Goal: Task Accomplishment & Management: Manage account settings

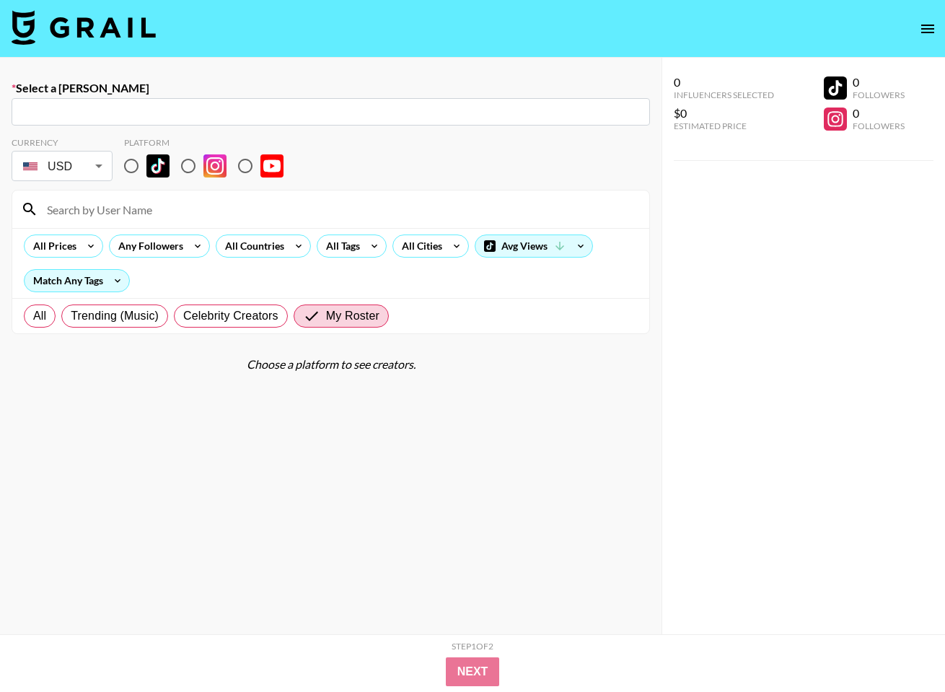
click at [89, 27] on img at bounding box center [84, 27] width 144 height 35
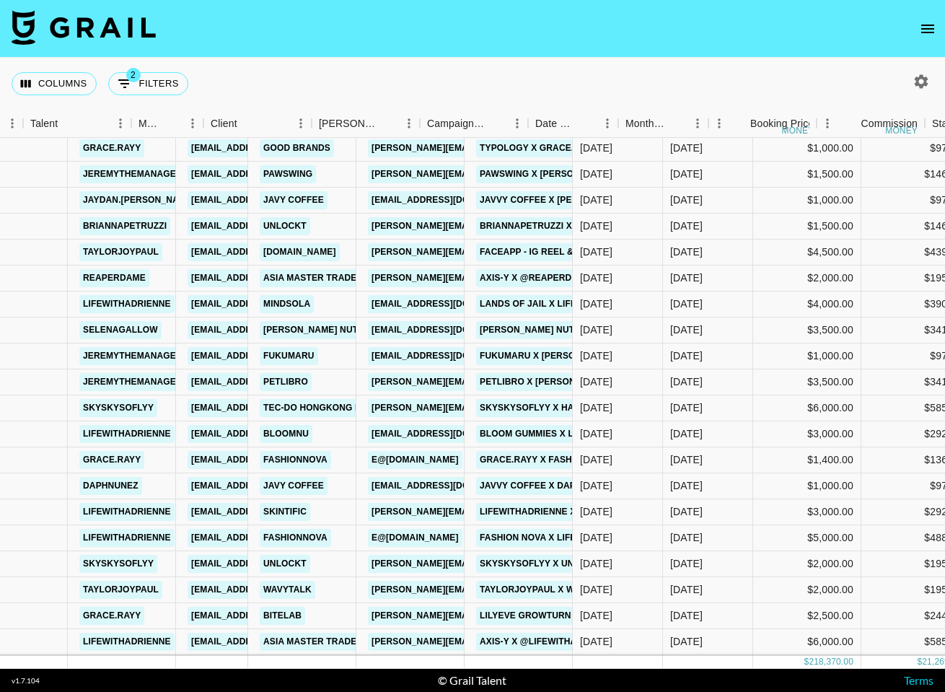
scroll to position [49, 564]
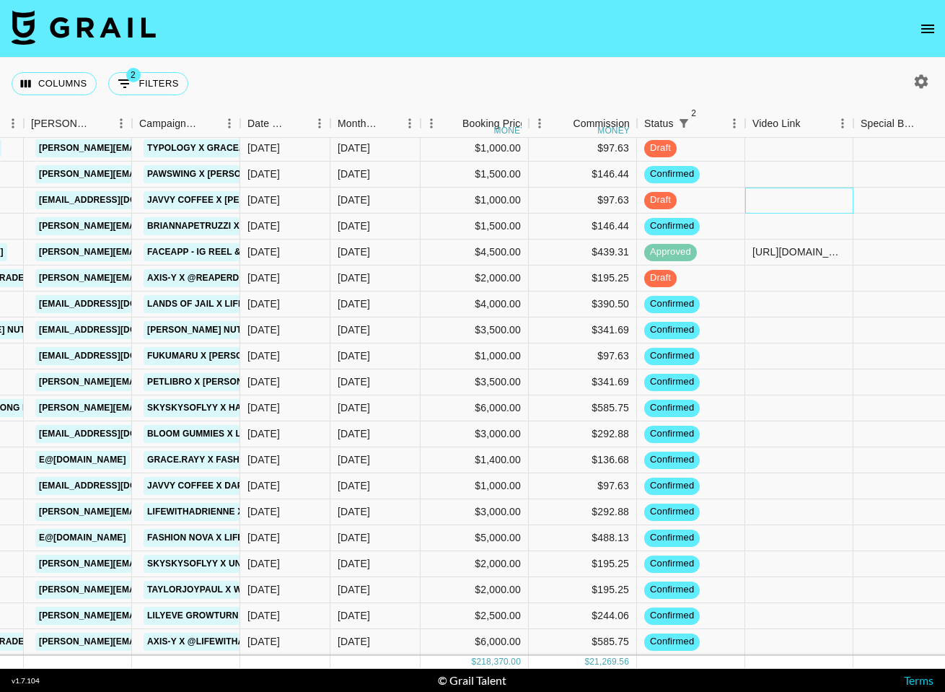
click at [816, 205] on div at bounding box center [799, 200] width 108 height 26
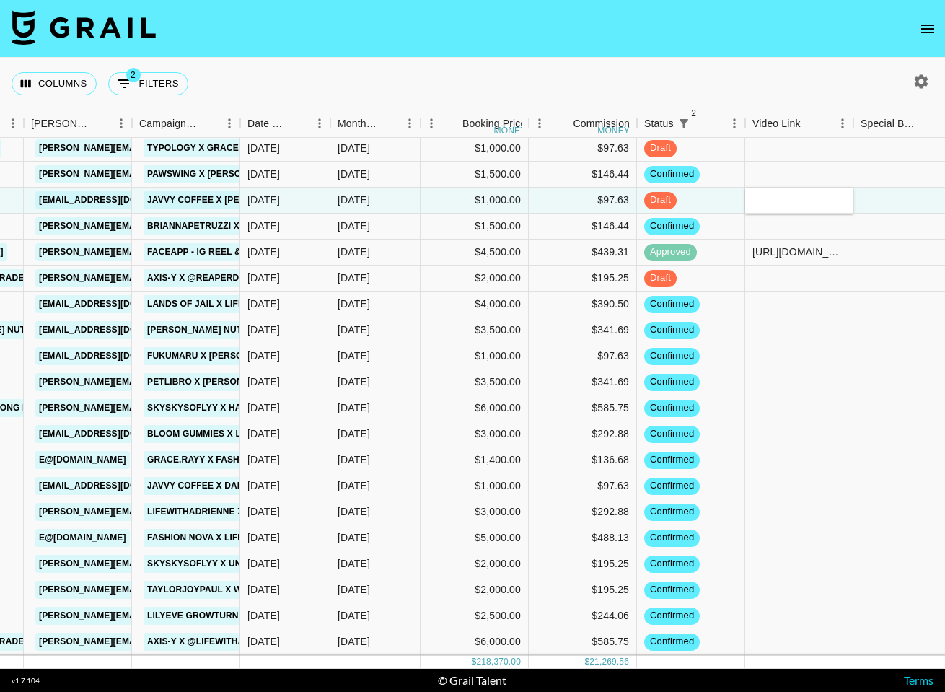
type input "https://www.tiktok.com/@jaydan.berry/video/7556682590493674783"
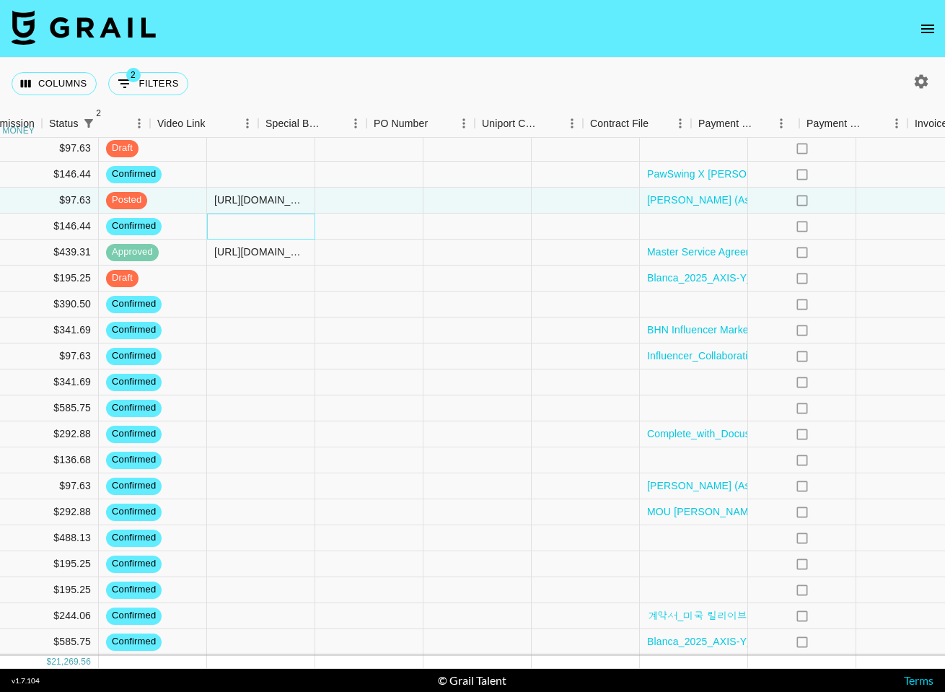
scroll to position [49, 1287]
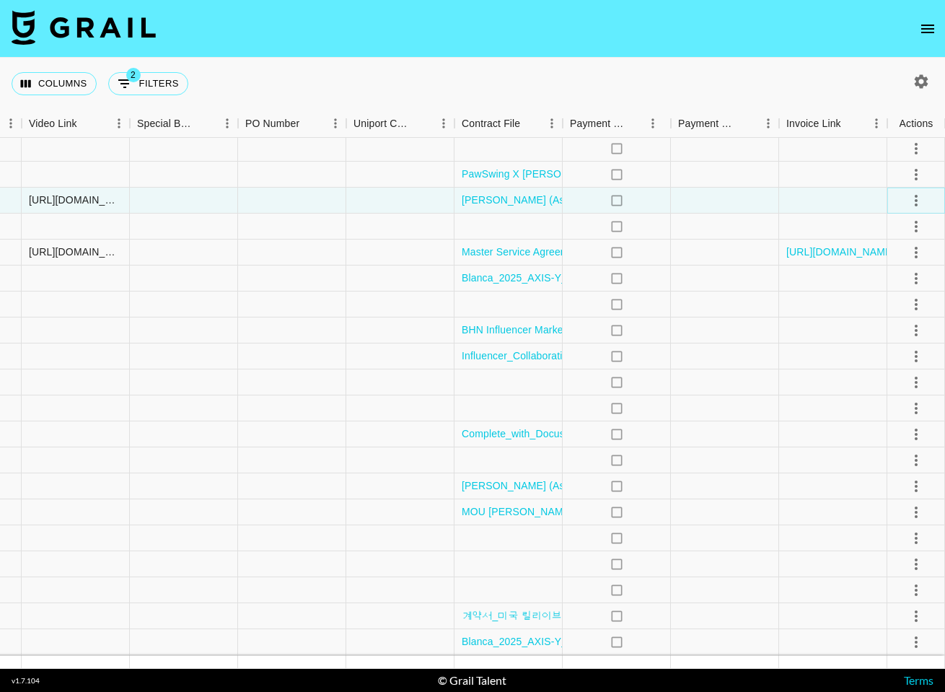
click at [908, 202] on icon "select merge strategy" at bounding box center [915, 200] width 17 height 17
click at [892, 332] on div "Approve" at bounding box center [884, 335] width 44 height 17
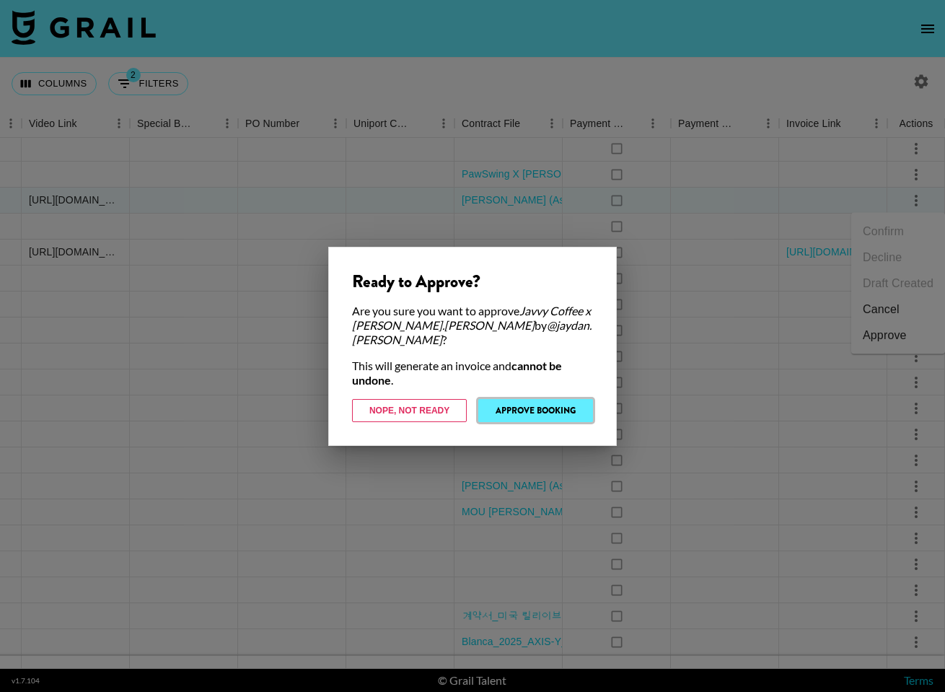
click at [523, 407] on button "Approve Booking" at bounding box center [535, 410] width 115 height 23
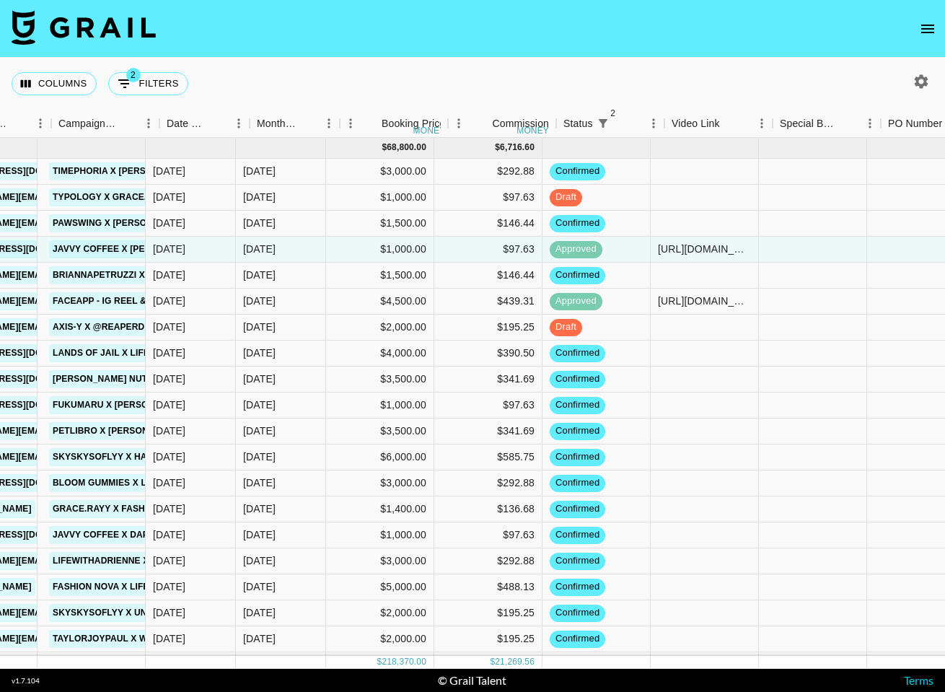
scroll to position [0, 645]
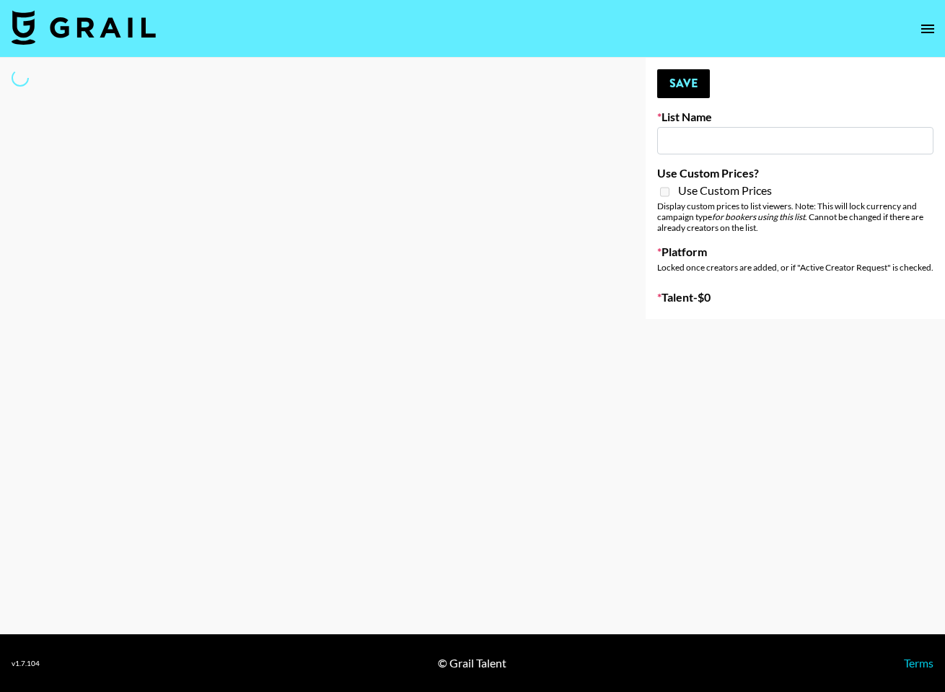
type input "US Electronic Music Skaters"
select select "Song"
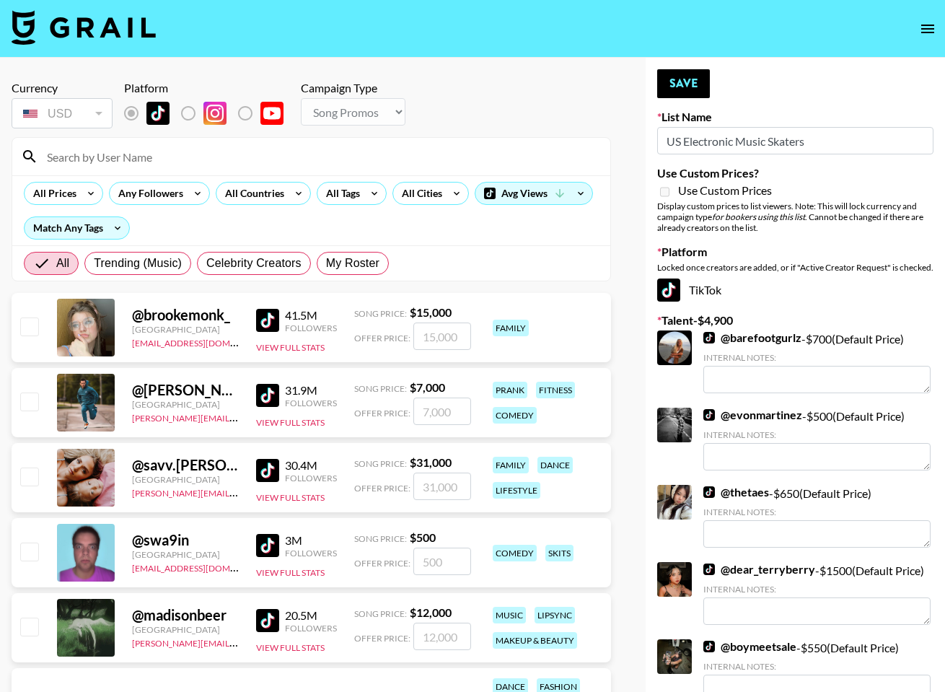
click at [102, 146] on input at bounding box center [319, 156] width 563 height 23
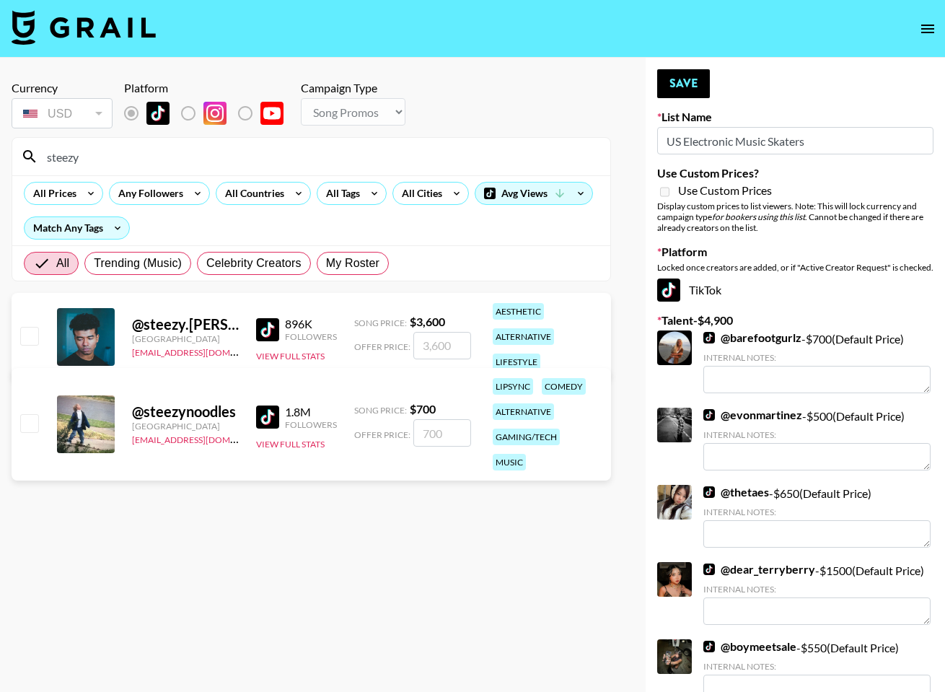
type input "steezy"
click at [25, 422] on input "checkbox" at bounding box center [28, 422] width 17 height 17
checkbox input "true"
type input "700"
click at [669, 77] on button "Save" at bounding box center [683, 83] width 53 height 29
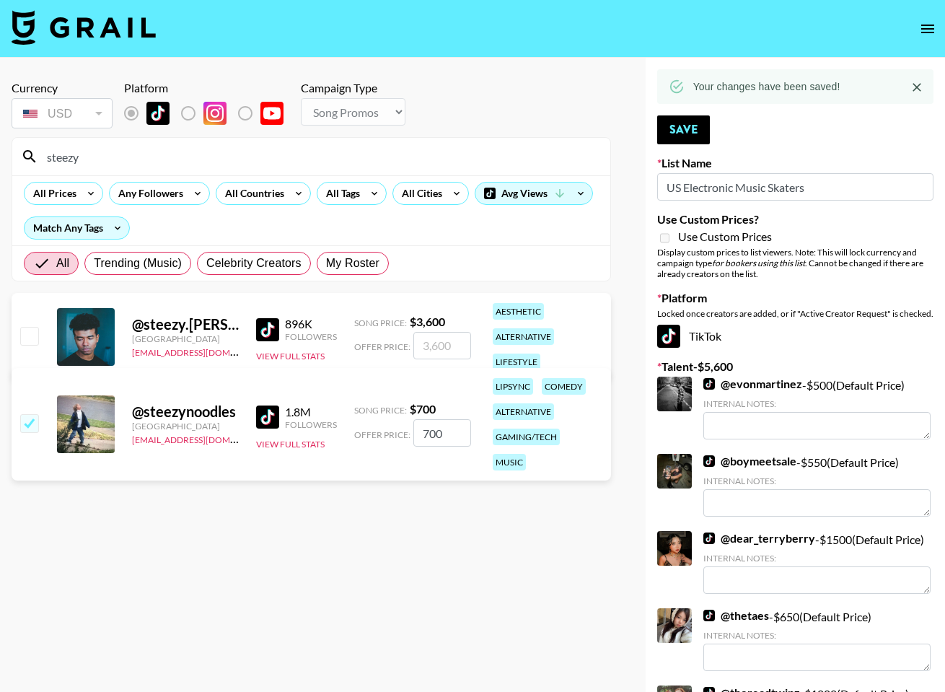
click at [443, 159] on input "steezy" at bounding box center [319, 156] width 563 height 23
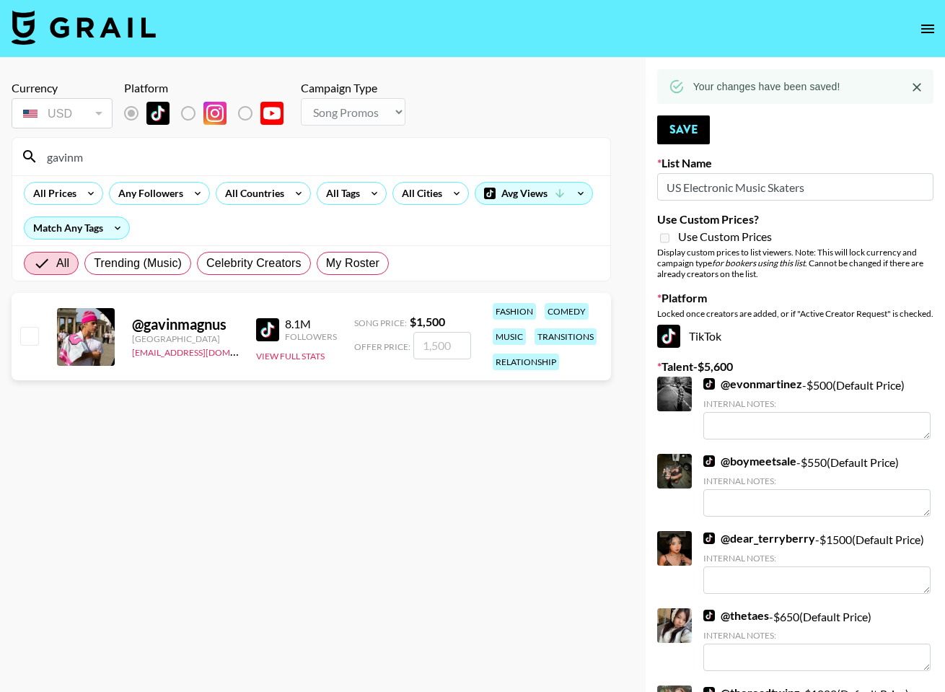
type input "gavinm"
click at [31, 332] on input "checkbox" at bounding box center [28, 335] width 17 height 17
checkbox input "true"
type input "1500"
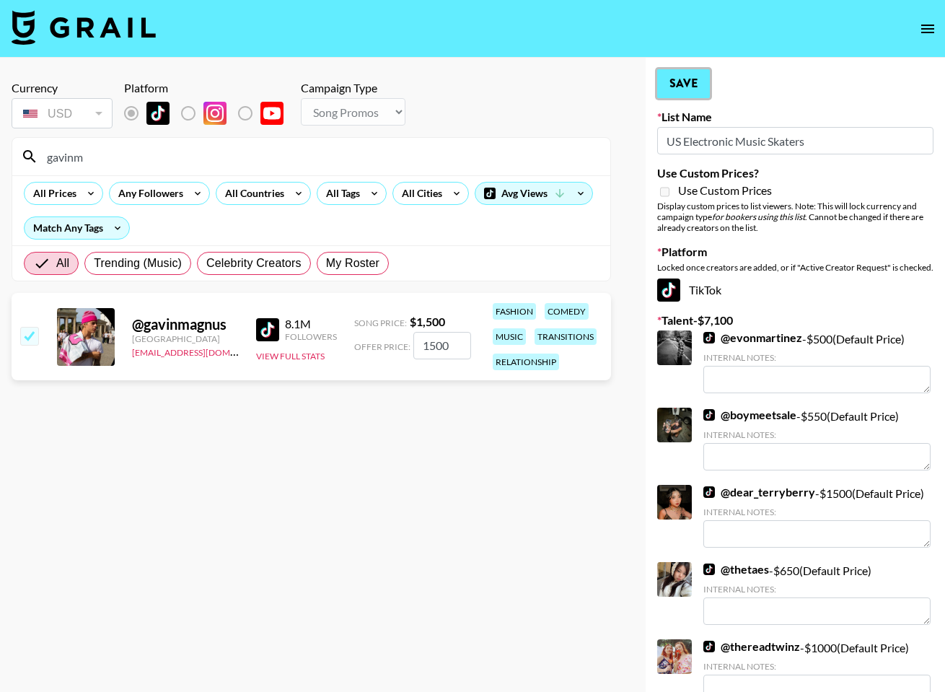
click at [684, 86] on button "Save" at bounding box center [683, 83] width 53 height 29
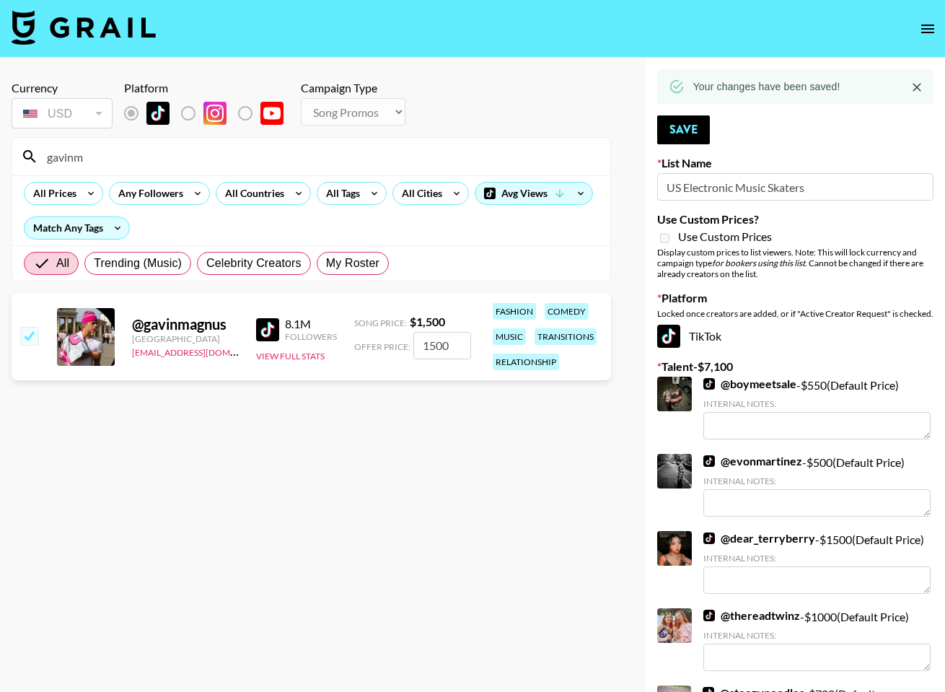
click at [459, 156] on input "gavinm" at bounding box center [319, 156] width 563 height 23
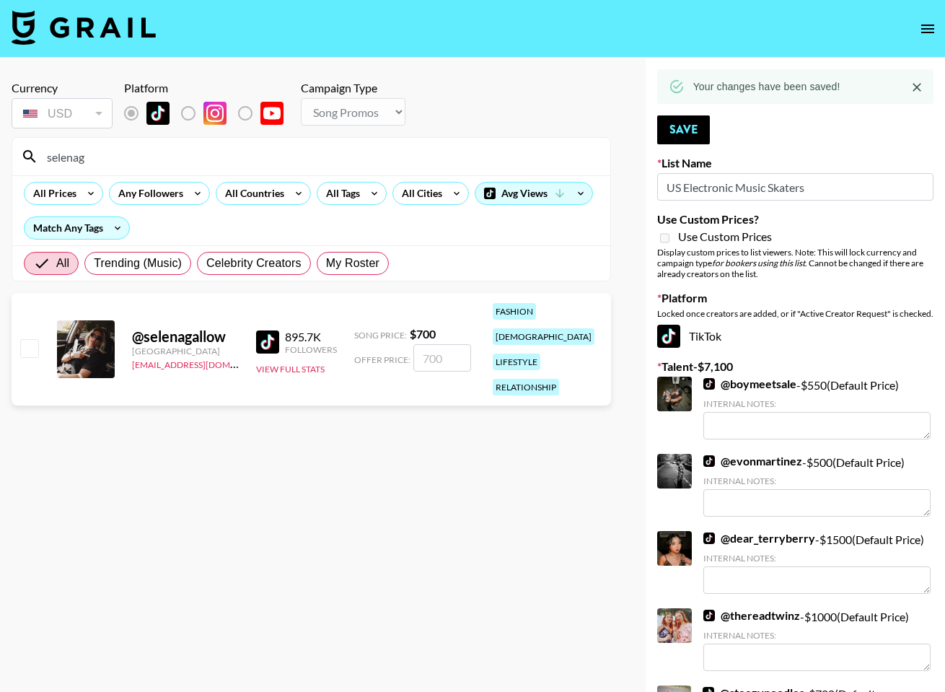
type input "selenag"
click at [27, 339] on input "checkbox" at bounding box center [28, 347] width 17 height 17
checkbox input "true"
type input "700"
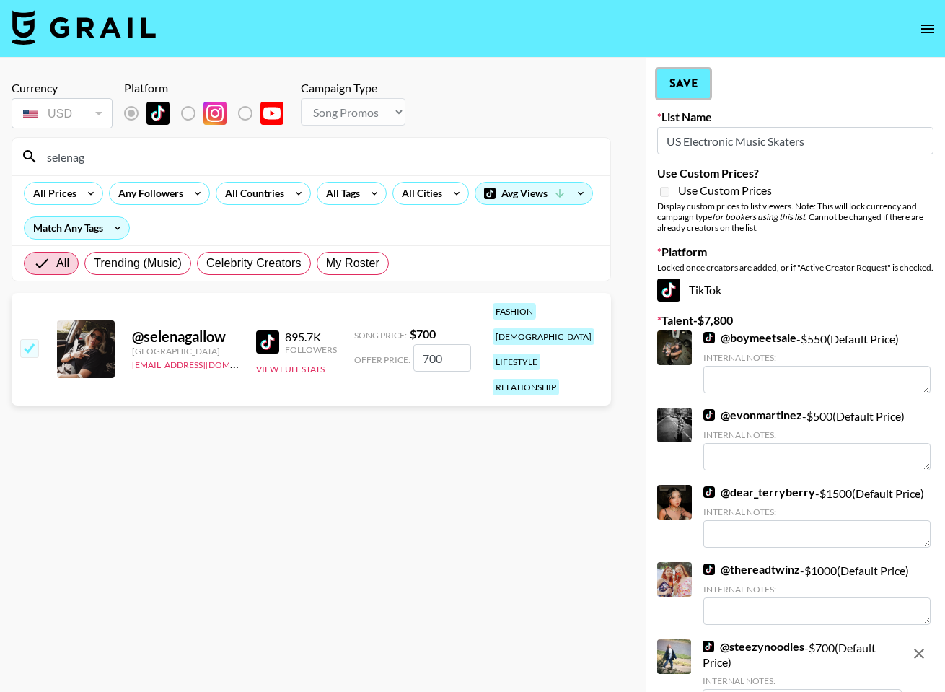
click at [689, 84] on button "Save" at bounding box center [683, 83] width 53 height 29
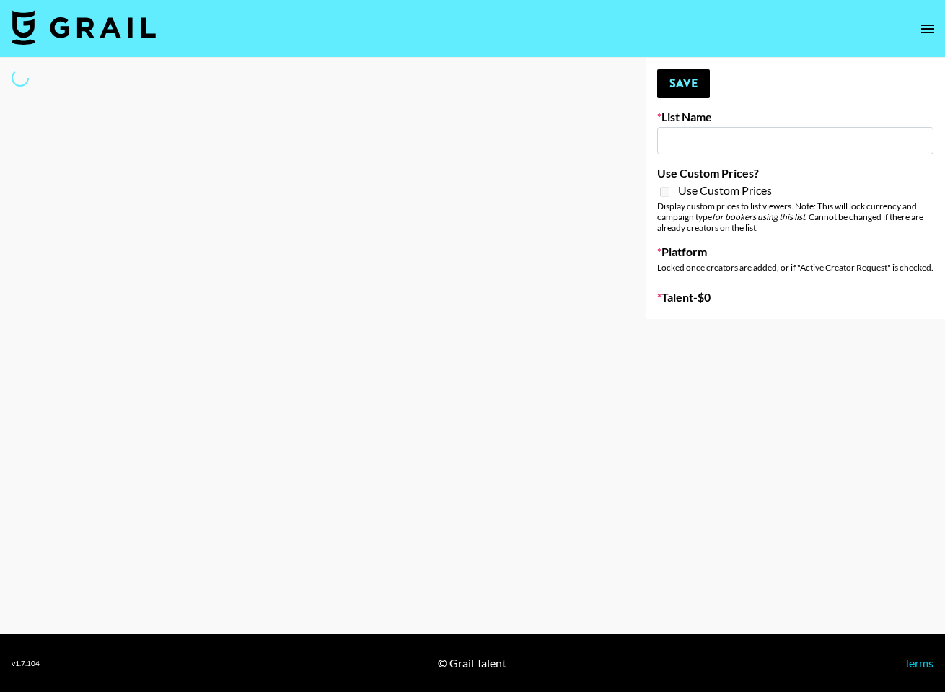
type input "SOS - [PERSON_NAME]"
select select "Song"
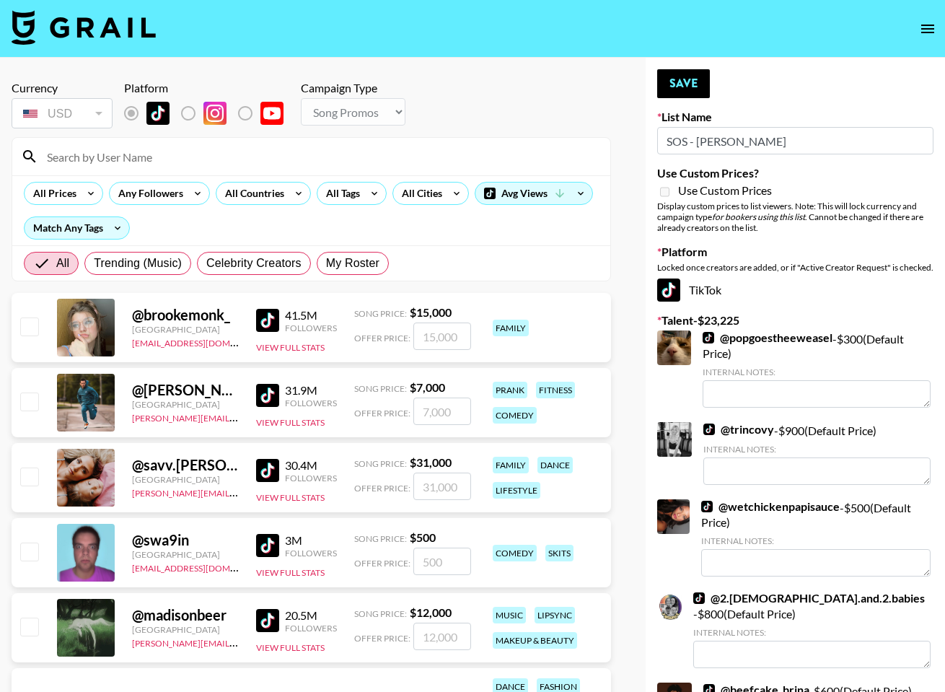
click at [218, 159] on input at bounding box center [319, 156] width 563 height 23
click at [304, 152] on input at bounding box center [319, 156] width 563 height 23
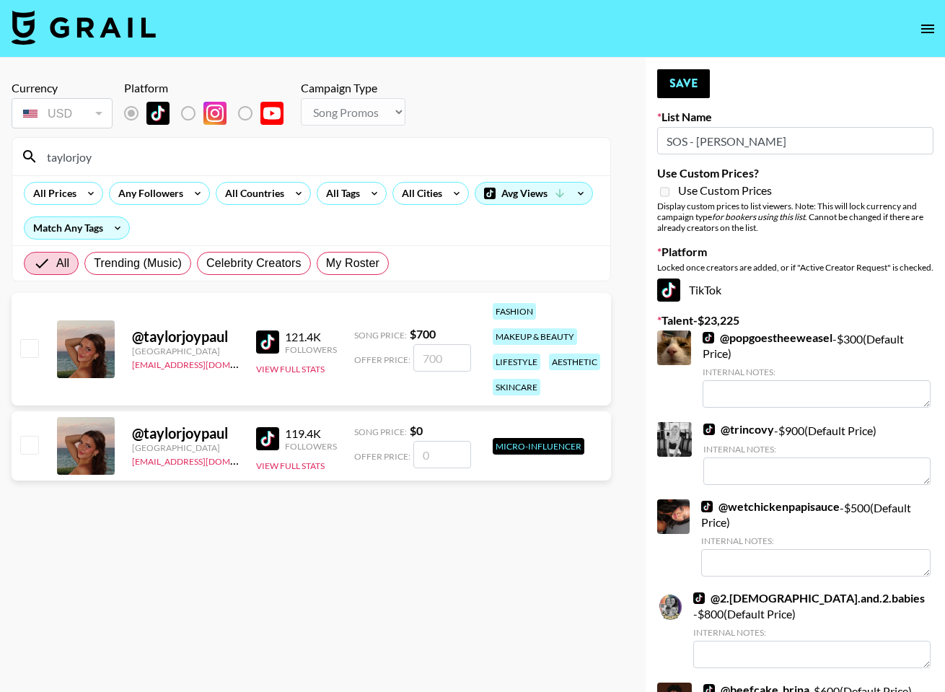
type input "taylorjoy"
click at [31, 348] on input "checkbox" at bounding box center [28, 347] width 17 height 17
checkbox input "true"
type input "700"
click at [684, 82] on button "Save" at bounding box center [683, 83] width 53 height 29
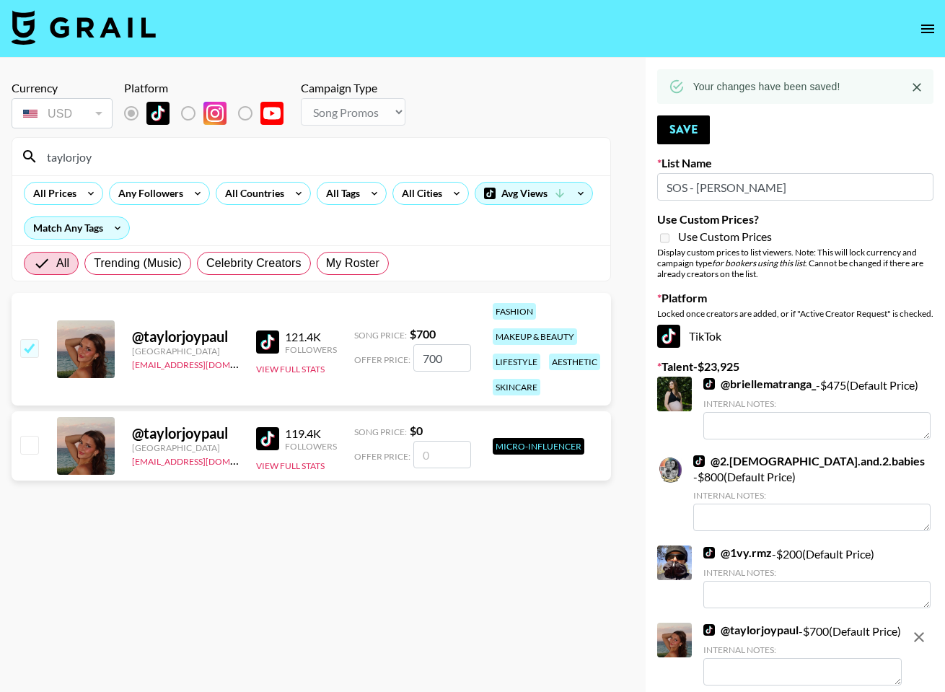
click at [275, 156] on input "taylorjoy" at bounding box center [319, 156] width 563 height 23
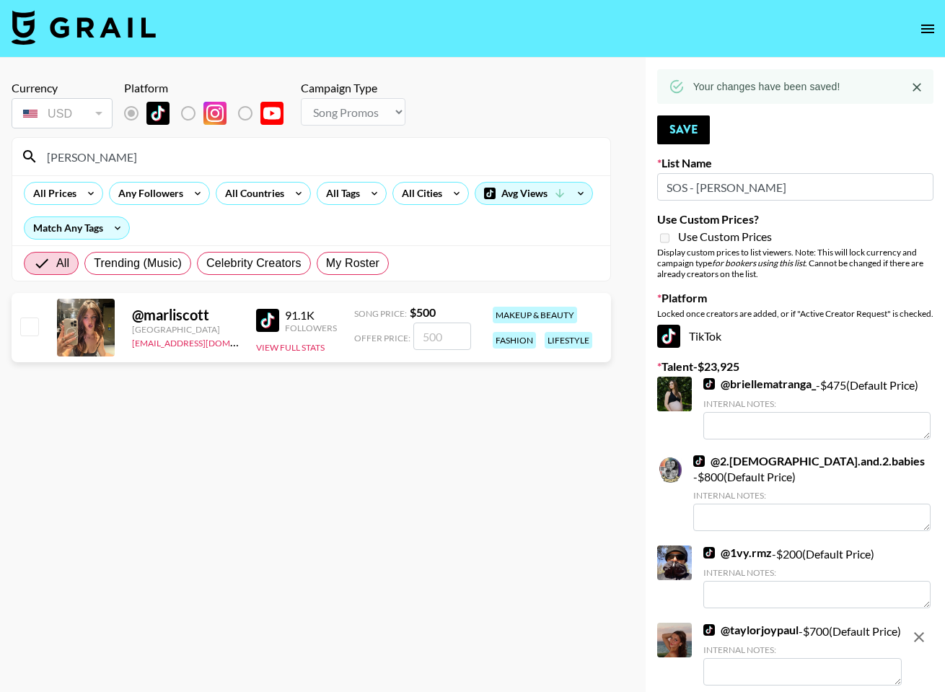
type input "[PERSON_NAME]"
click at [21, 317] on input "checkbox" at bounding box center [28, 325] width 17 height 17
checkbox input "true"
type input "500"
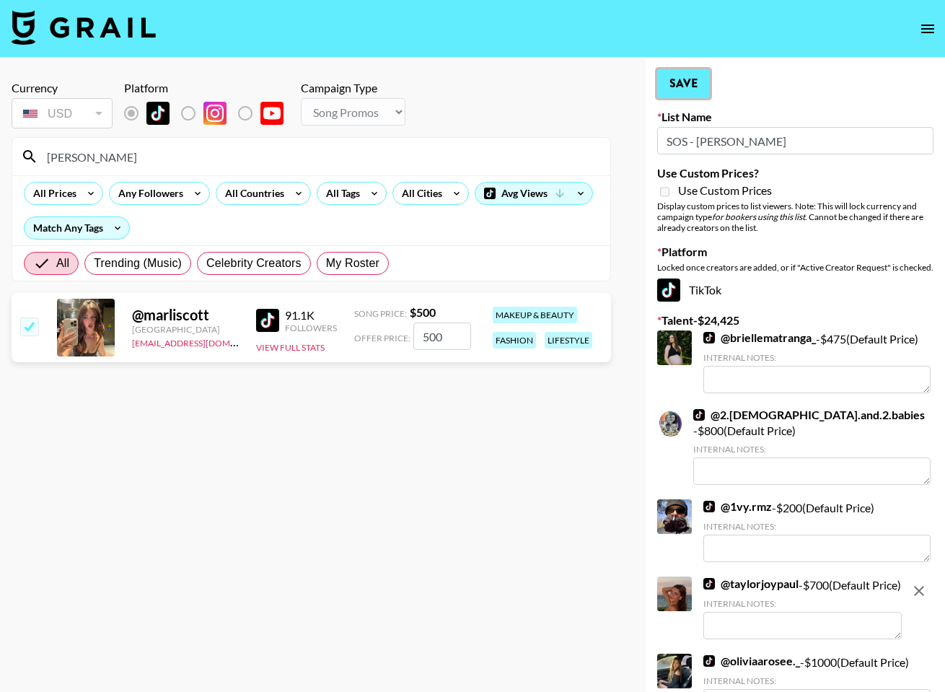
click at [704, 89] on button "Save" at bounding box center [683, 83] width 53 height 29
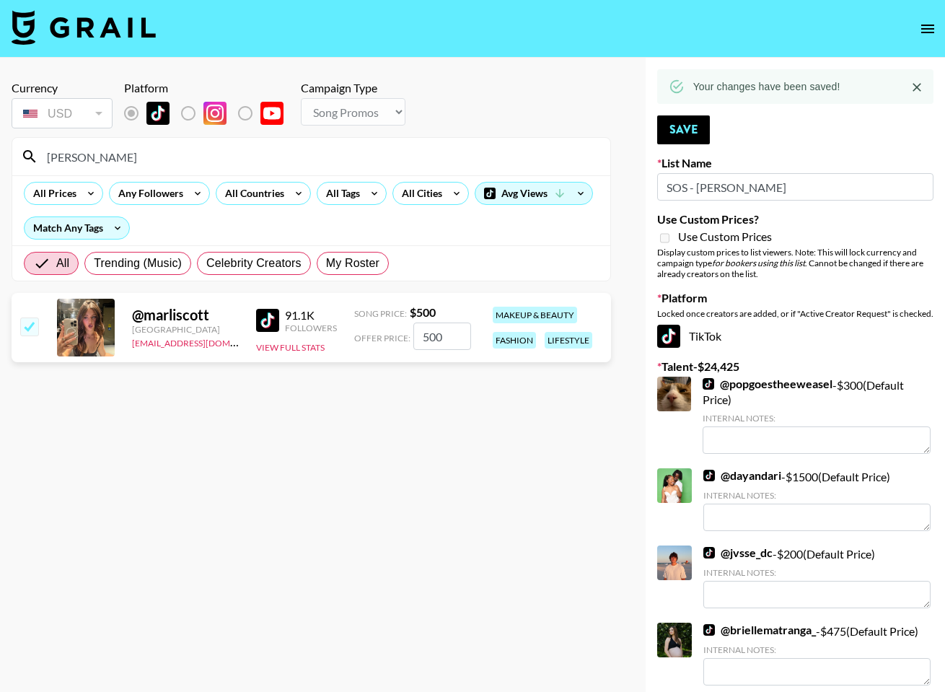
click at [506, 154] on input "[PERSON_NAME]" at bounding box center [319, 156] width 563 height 23
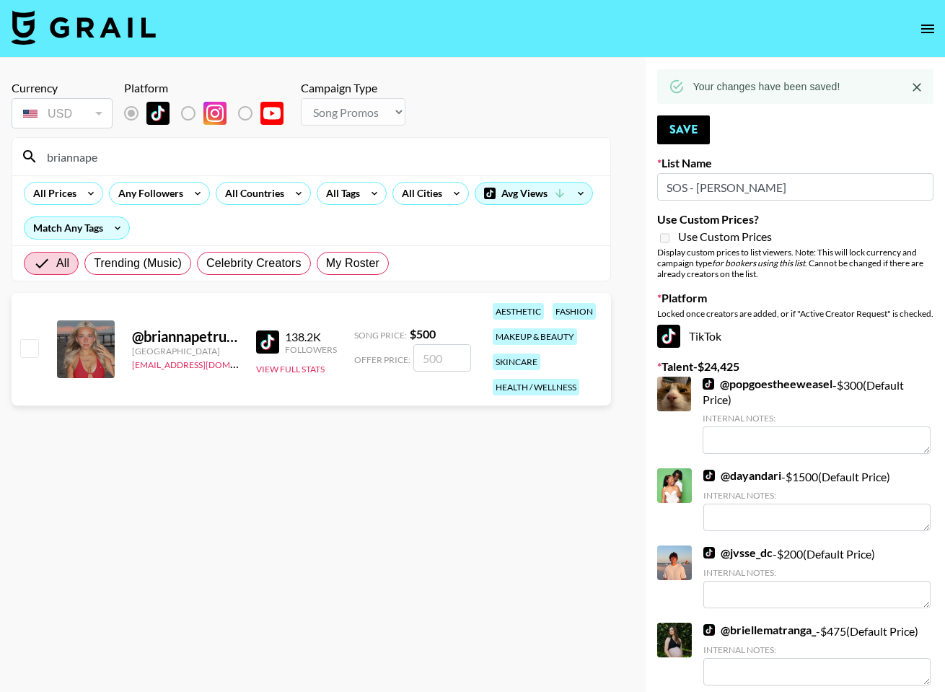
type input "briannape"
click at [28, 358] on div at bounding box center [28, 349] width 22 height 25
click at [33, 350] on input "checkbox" at bounding box center [28, 347] width 17 height 17
checkbox input "true"
type input "500"
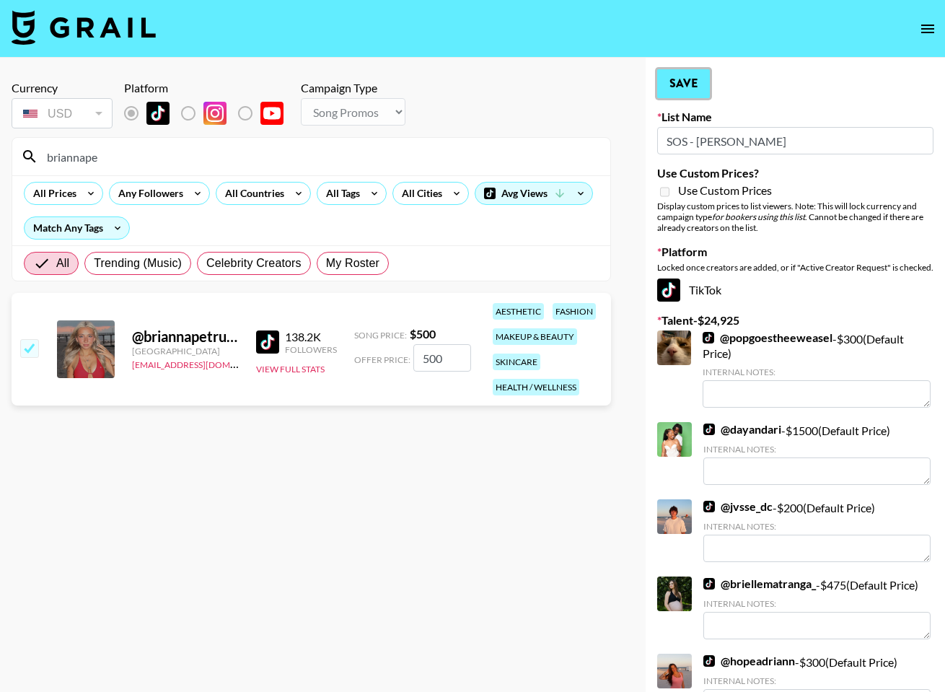
click at [698, 84] on button "Save" at bounding box center [683, 83] width 53 height 29
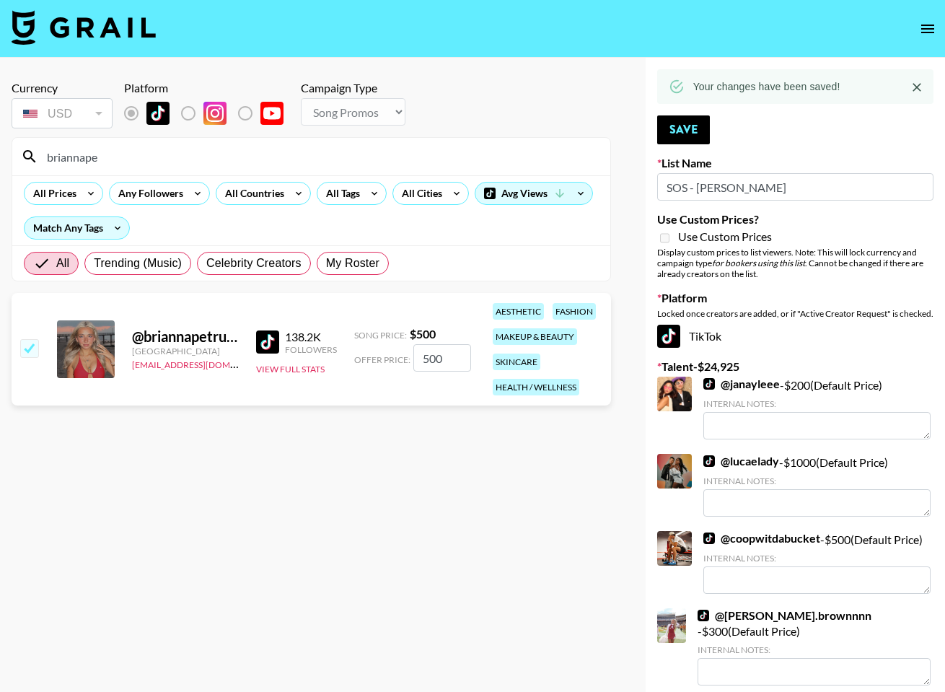
click at [416, 151] on input "briannape" at bounding box center [319, 156] width 563 height 23
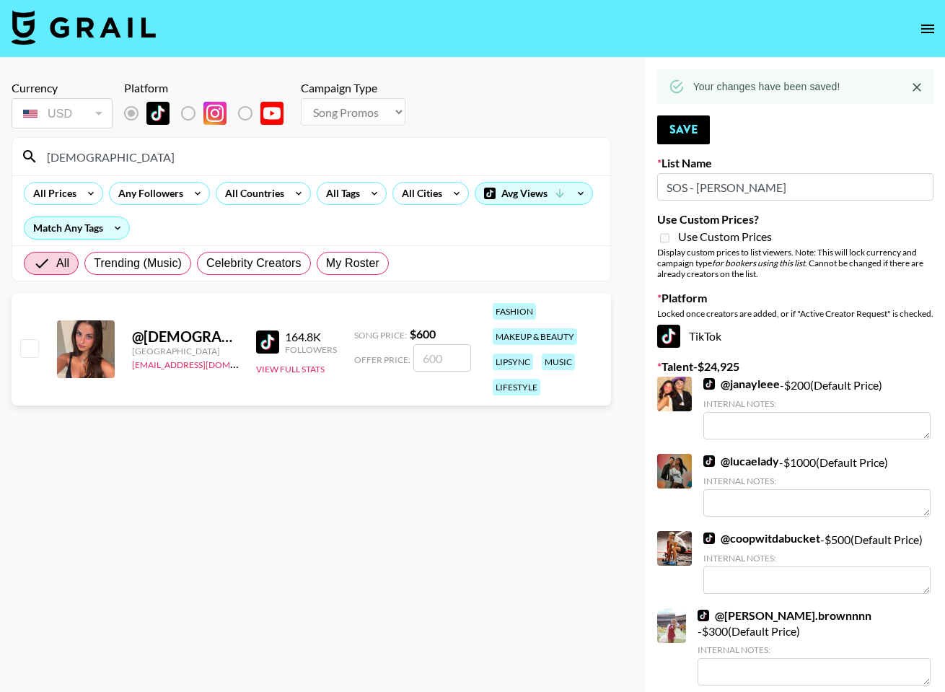
type input "[DEMOGRAPHIC_DATA]"
click at [19, 345] on div at bounding box center [28, 349] width 22 height 25
drag, startPoint x: 22, startPoint y: 348, endPoint x: 31, endPoint y: 361, distance: 15.4
click at [22, 348] on input "checkbox" at bounding box center [28, 347] width 17 height 17
checkbox input "true"
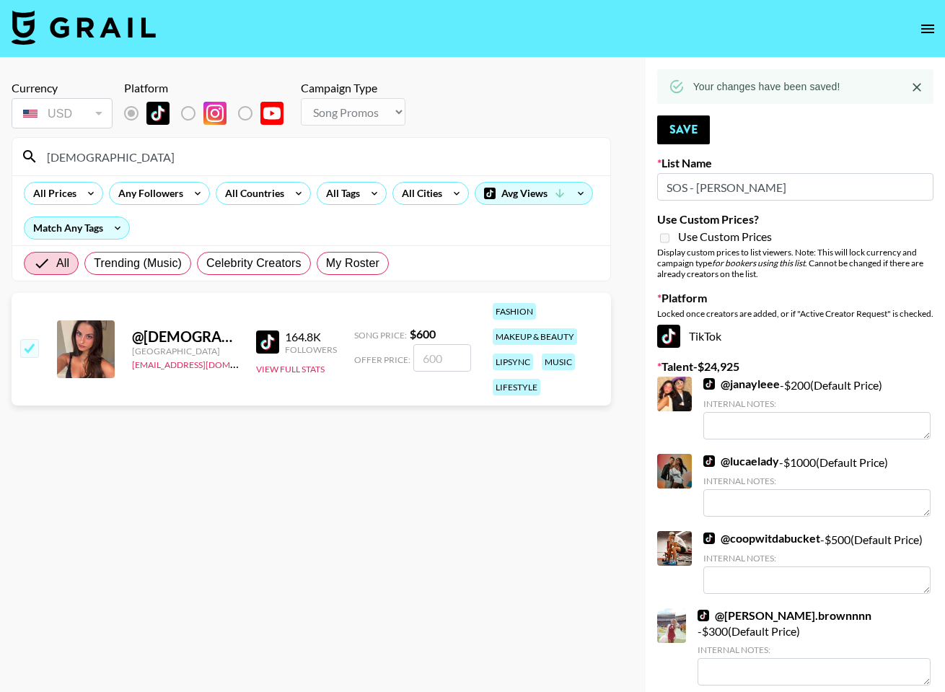
type input "600"
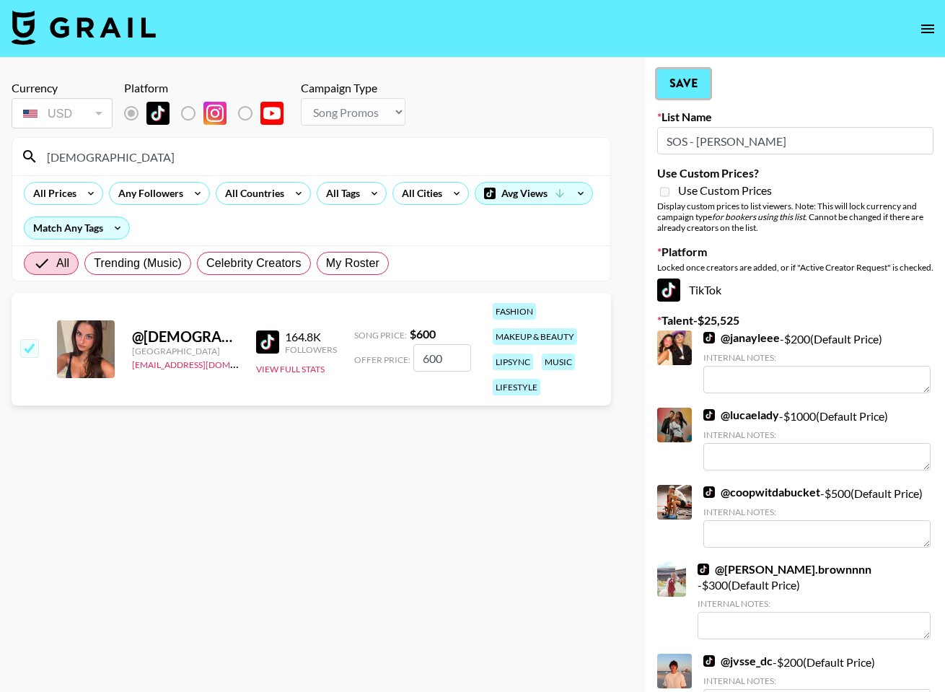
click at [685, 75] on button "Save" at bounding box center [683, 83] width 53 height 29
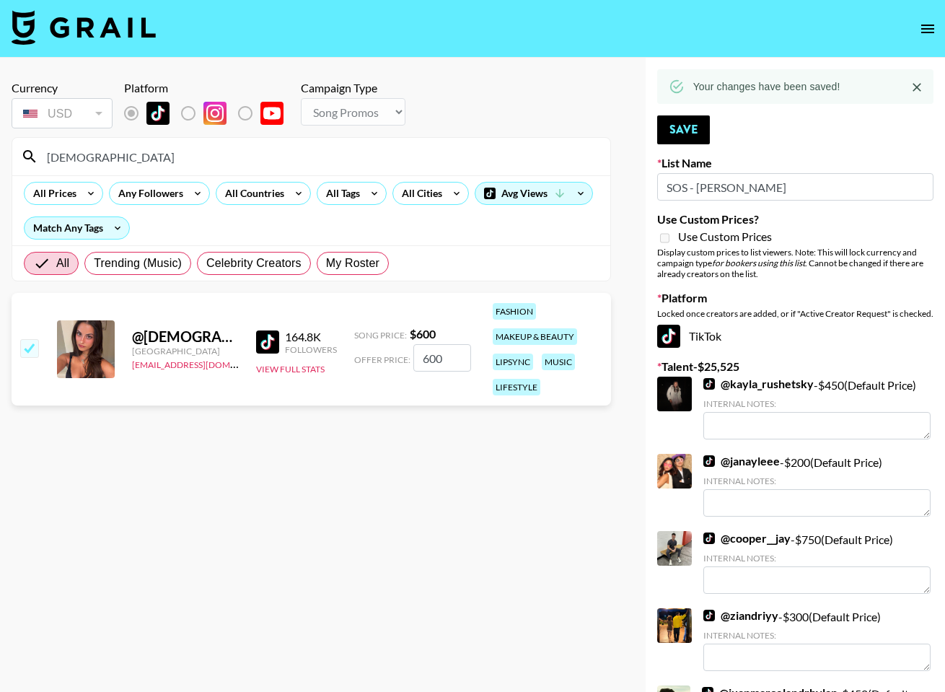
click at [479, 157] on input "[DEMOGRAPHIC_DATA]" at bounding box center [319, 156] width 563 height 23
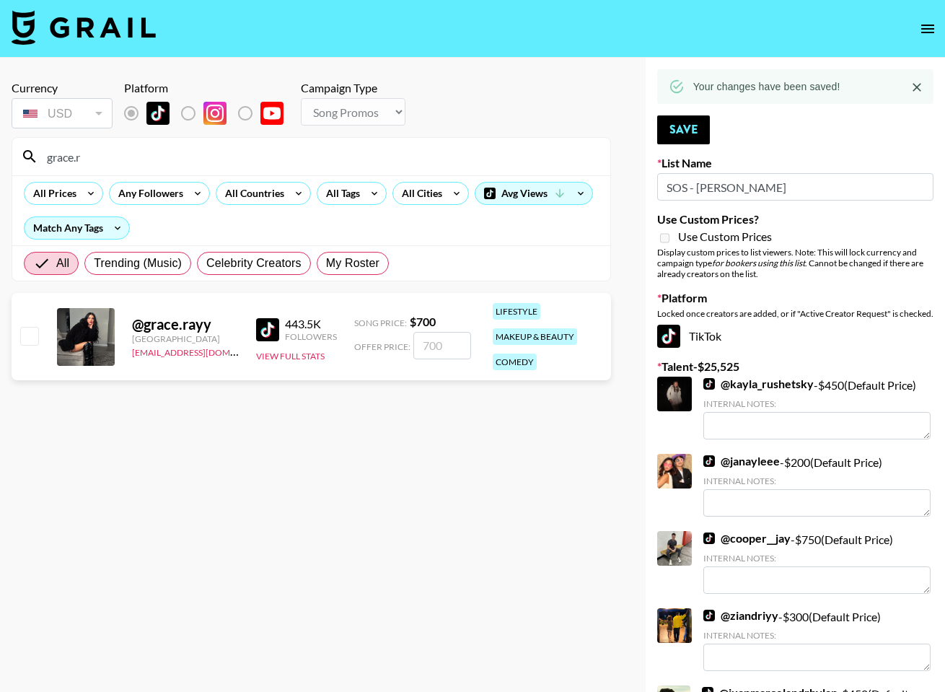
type input "grace.r"
drag, startPoint x: 30, startPoint y: 333, endPoint x: 45, endPoint y: 332, distance: 15.2
click at [30, 333] on input "checkbox" at bounding box center [28, 335] width 17 height 17
checkbox input "true"
type input "700"
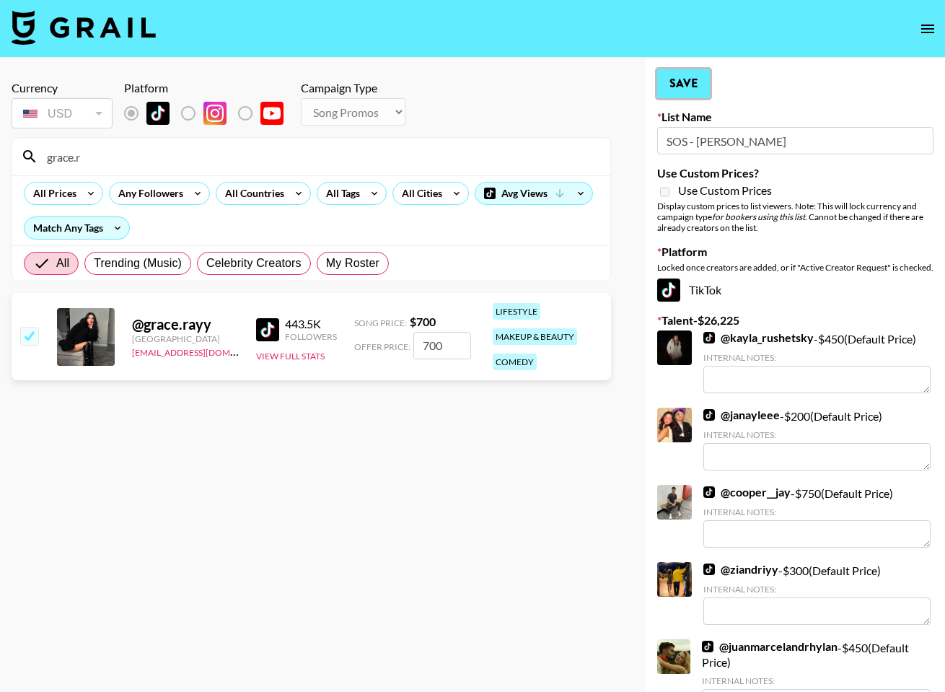
drag, startPoint x: 702, startPoint y: 74, endPoint x: 685, endPoint y: 77, distance: 16.8
click at [701, 74] on button "Save" at bounding box center [683, 83] width 53 height 29
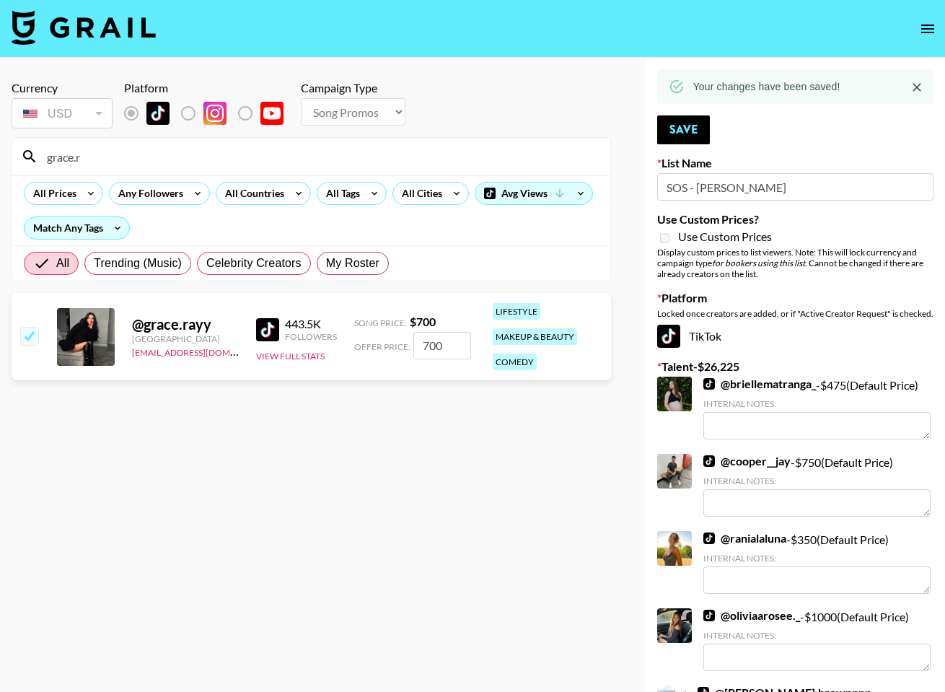
click at [439, 161] on input "grace.r" at bounding box center [319, 156] width 563 height 23
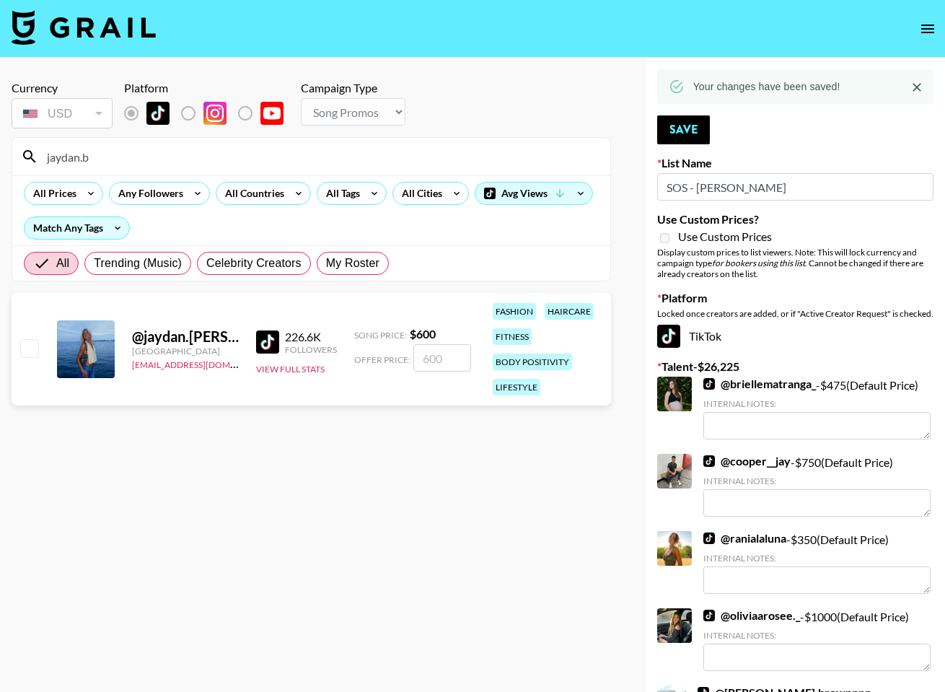
type input "jaydan.b"
click at [21, 350] on input "checkbox" at bounding box center [28, 347] width 17 height 17
checkbox input "true"
type input "600"
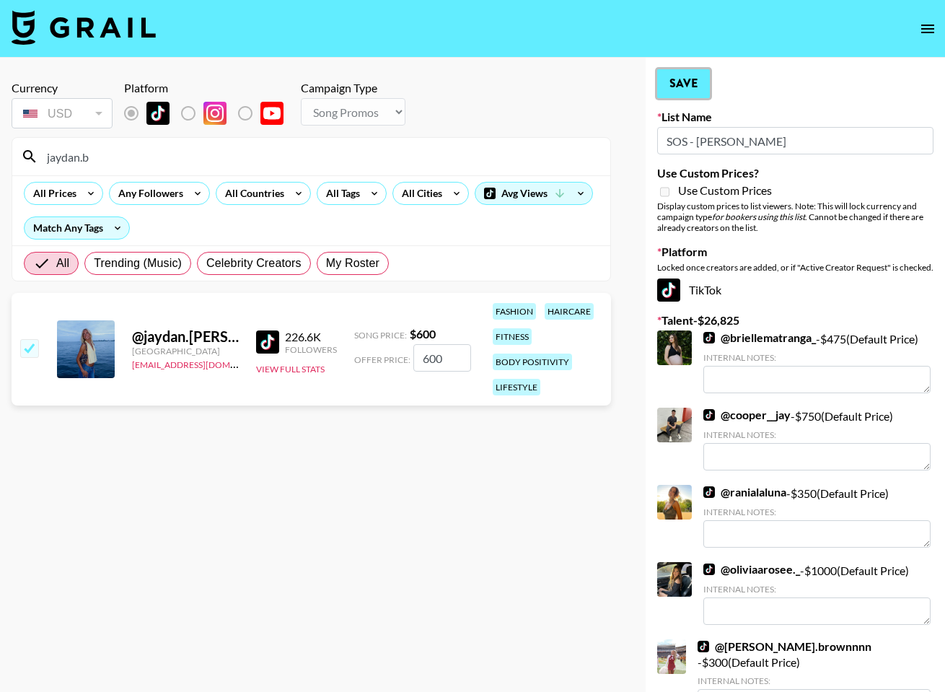
click at [689, 89] on button "Save" at bounding box center [683, 83] width 53 height 29
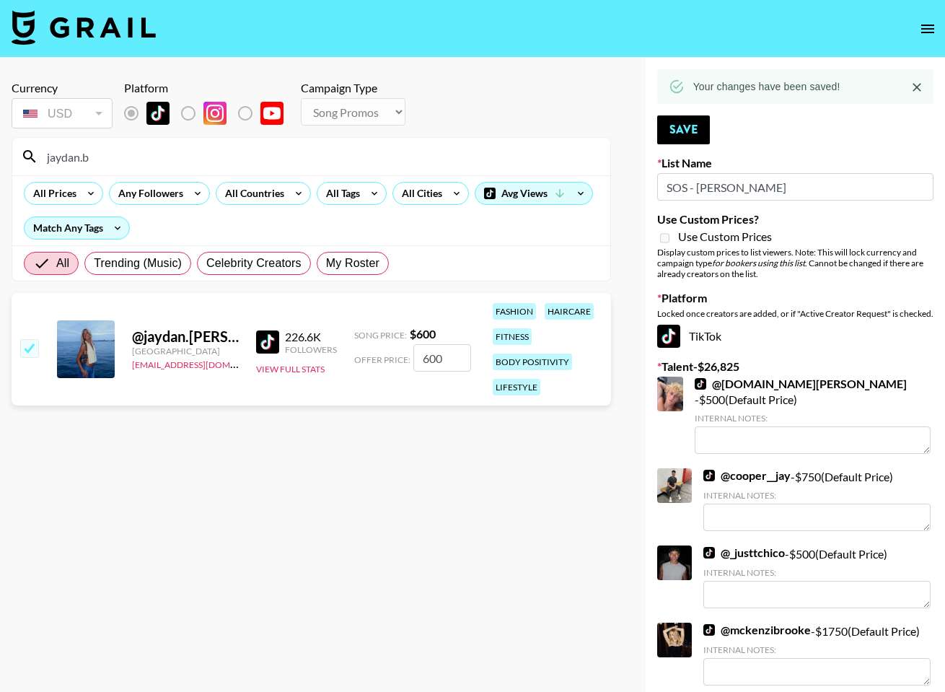
click at [528, 153] on input "jaydan.b" at bounding box center [319, 156] width 563 height 23
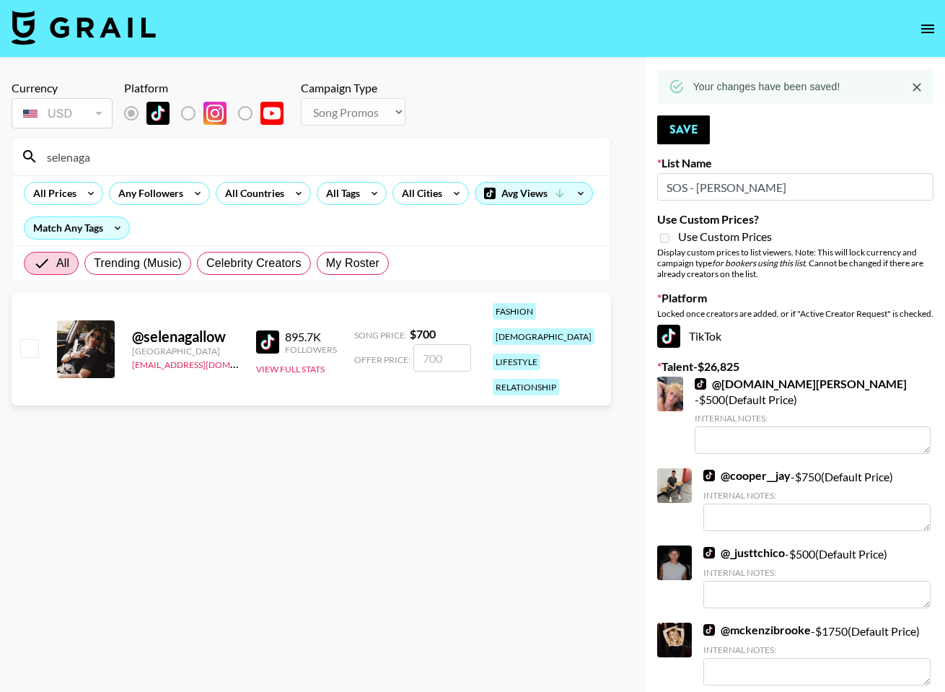
type input "selenaga"
click at [32, 340] on input "checkbox" at bounding box center [28, 347] width 17 height 17
checkbox input "true"
type input "700"
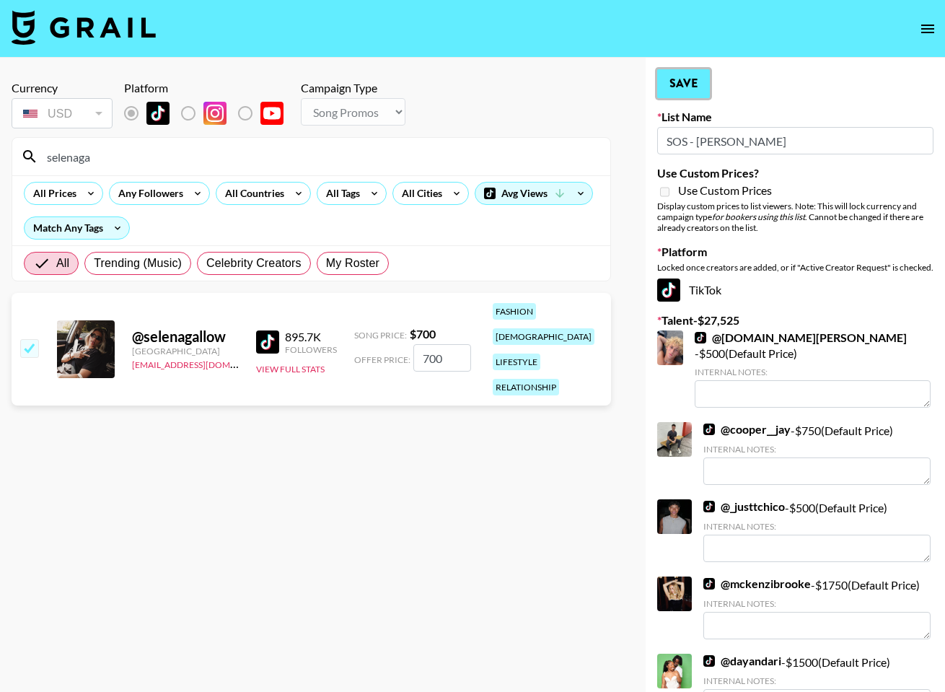
click at [674, 82] on button "Save" at bounding box center [683, 83] width 53 height 29
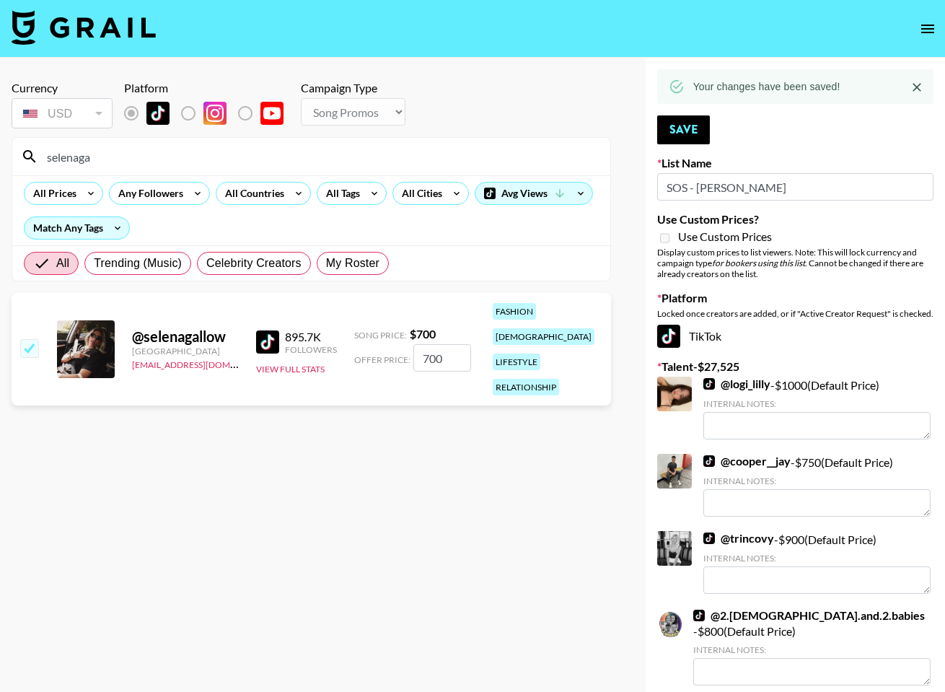
click at [439, 154] on input "selenaga" at bounding box center [319, 156] width 563 height 23
click at [438, 154] on input "selenaga" at bounding box center [319, 156] width 563 height 23
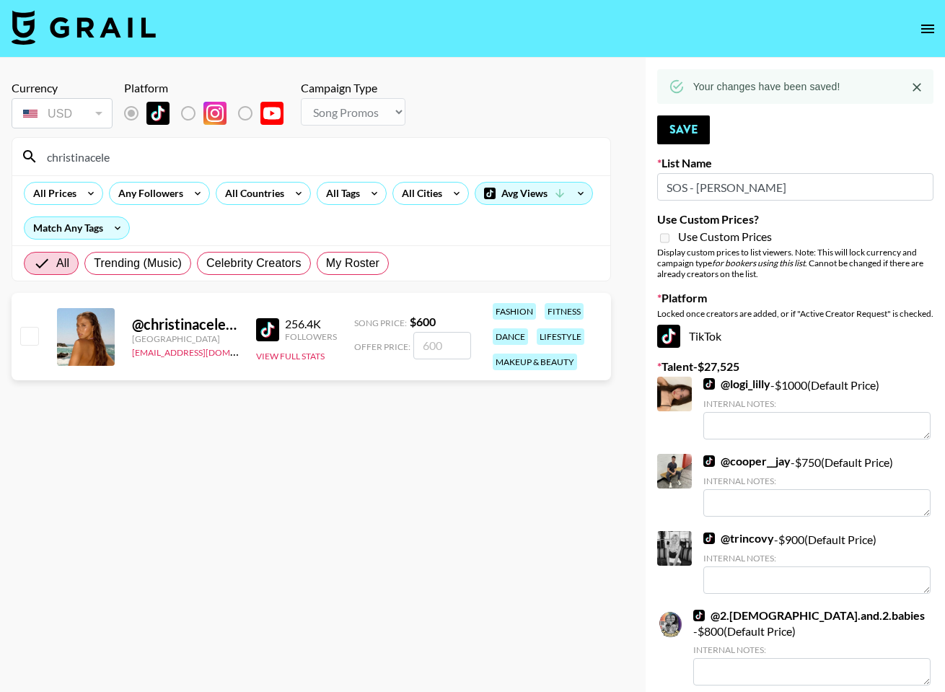
type input "christinacele"
drag, startPoint x: 25, startPoint y: 340, endPoint x: 46, endPoint y: 350, distance: 23.2
click at [25, 340] on input "checkbox" at bounding box center [28, 335] width 17 height 17
checkbox input "true"
type input "600"
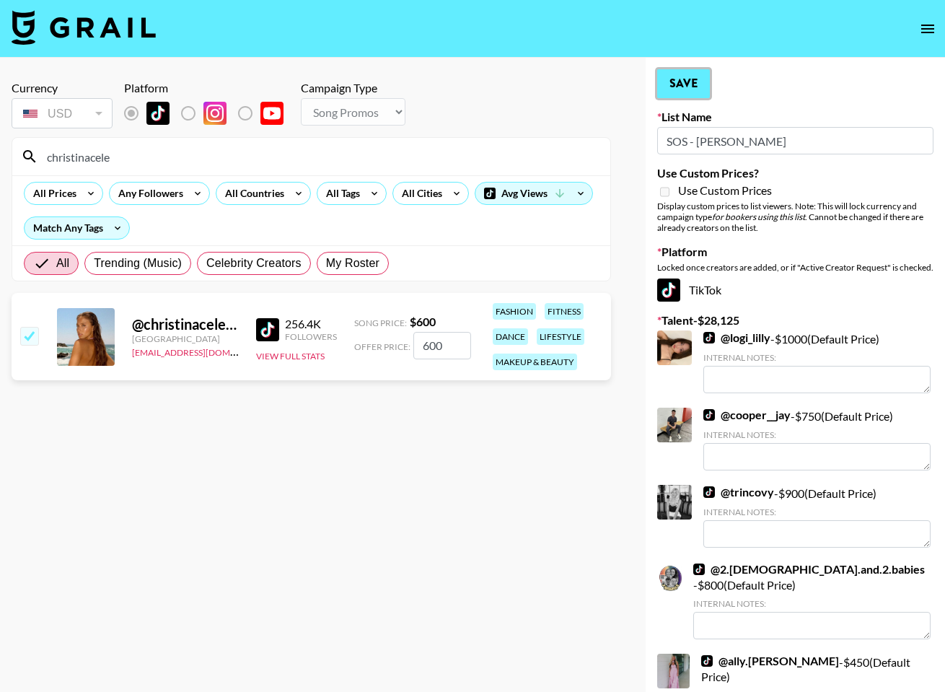
click at [682, 80] on button "Save" at bounding box center [683, 83] width 53 height 29
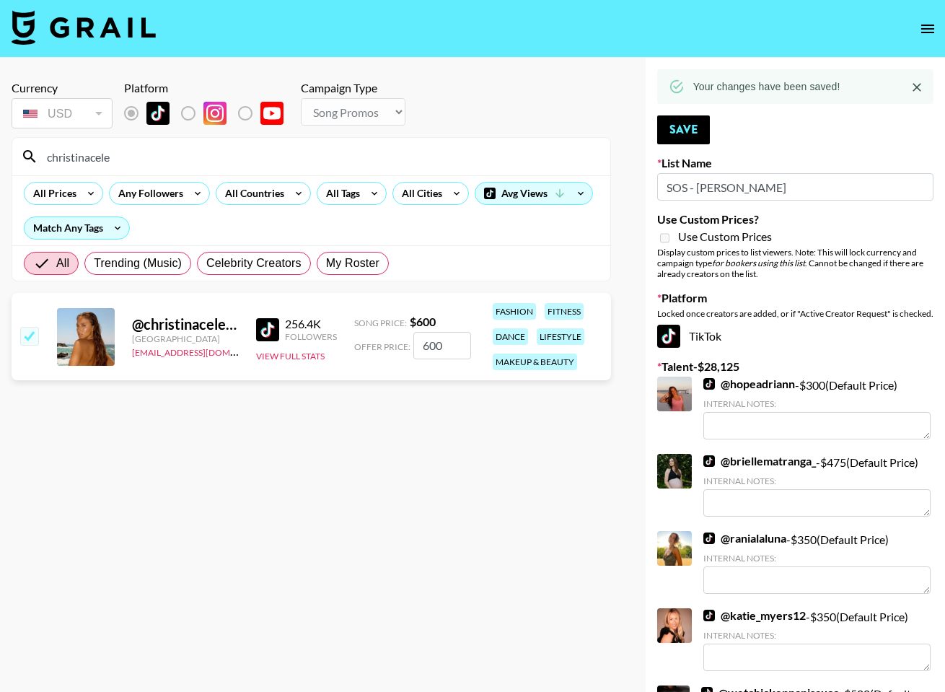
click at [482, 151] on input "christinacele" at bounding box center [319, 156] width 563 height 23
type input "kayladawn"
drag, startPoint x: 28, startPoint y: 335, endPoint x: 37, endPoint y: 336, distance: 8.7
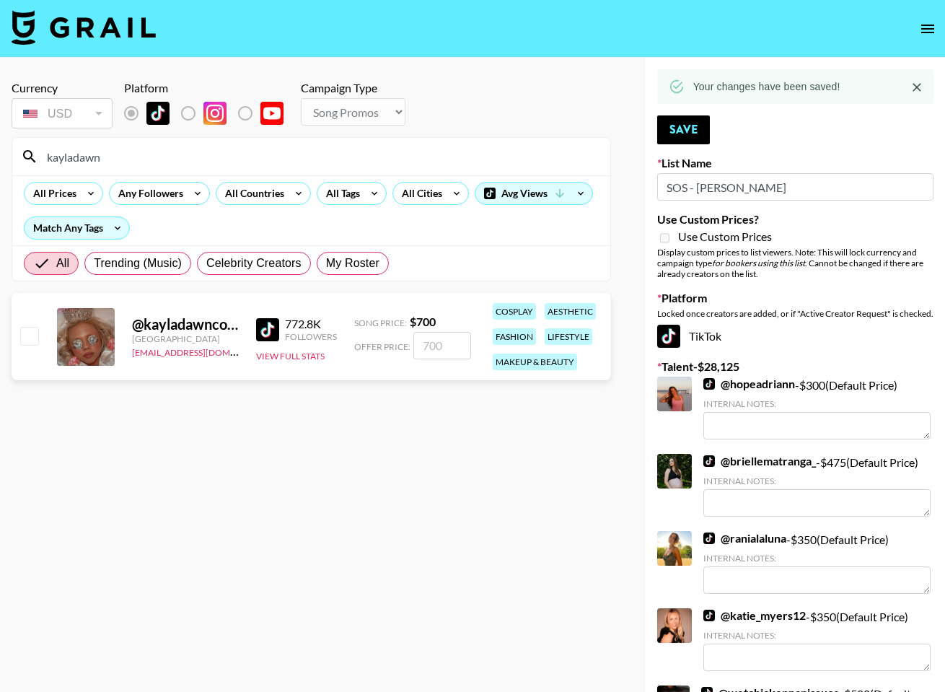
click at [27, 335] on input "checkbox" at bounding box center [28, 335] width 17 height 17
checkbox input "true"
type input "700"
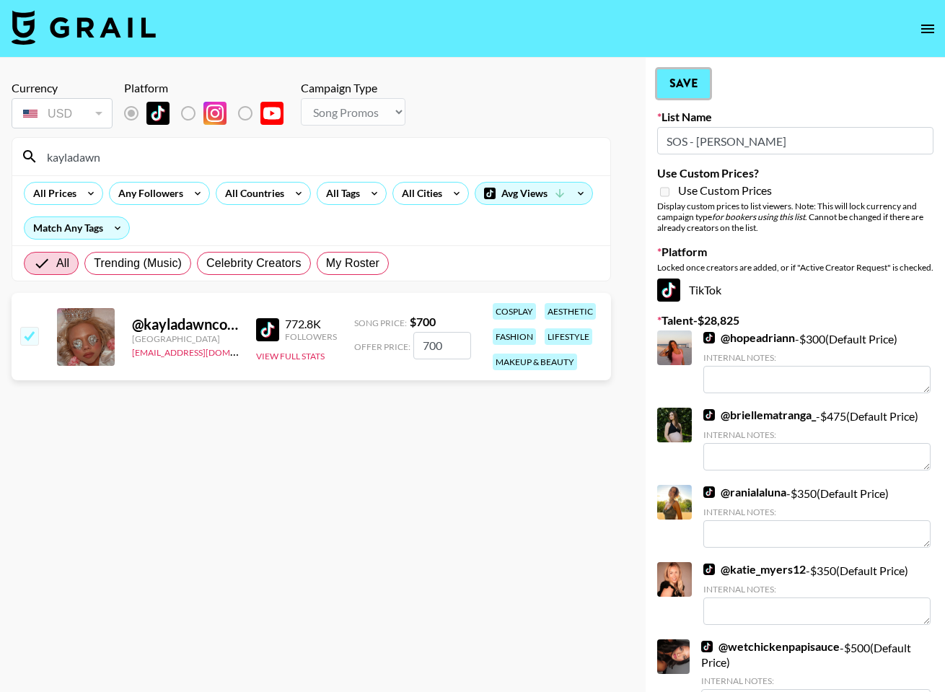
click at [705, 95] on button "Save" at bounding box center [683, 83] width 53 height 29
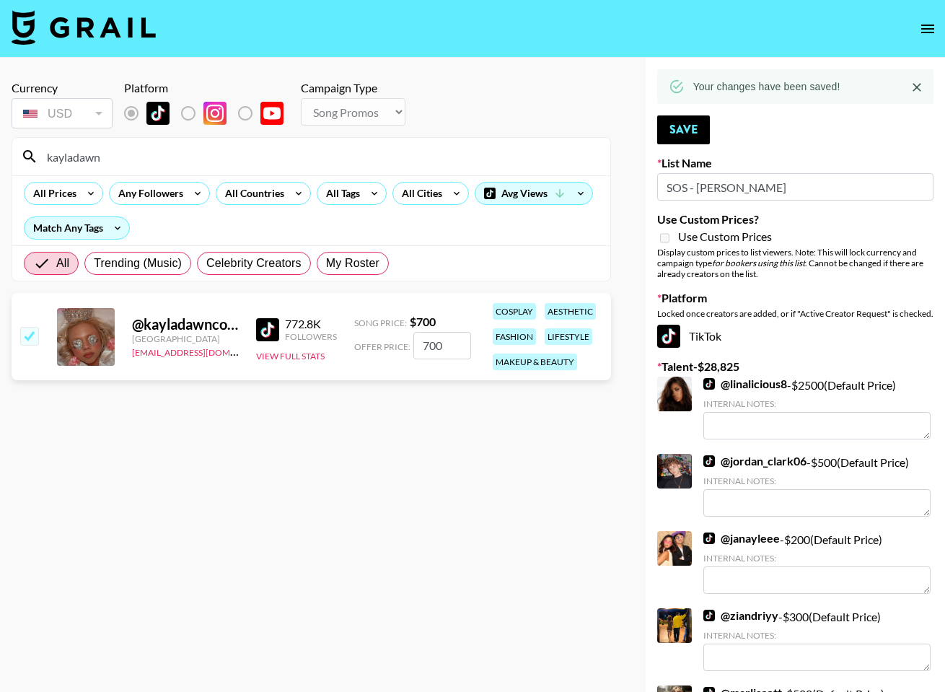
drag, startPoint x: 223, startPoint y: 167, endPoint x: 212, endPoint y: 164, distance: 11.4
click at [223, 167] on input "kayladawn" at bounding box center [319, 156] width 563 height 23
click at [211, 164] on input "kayladawn" at bounding box center [319, 156] width 563 height 23
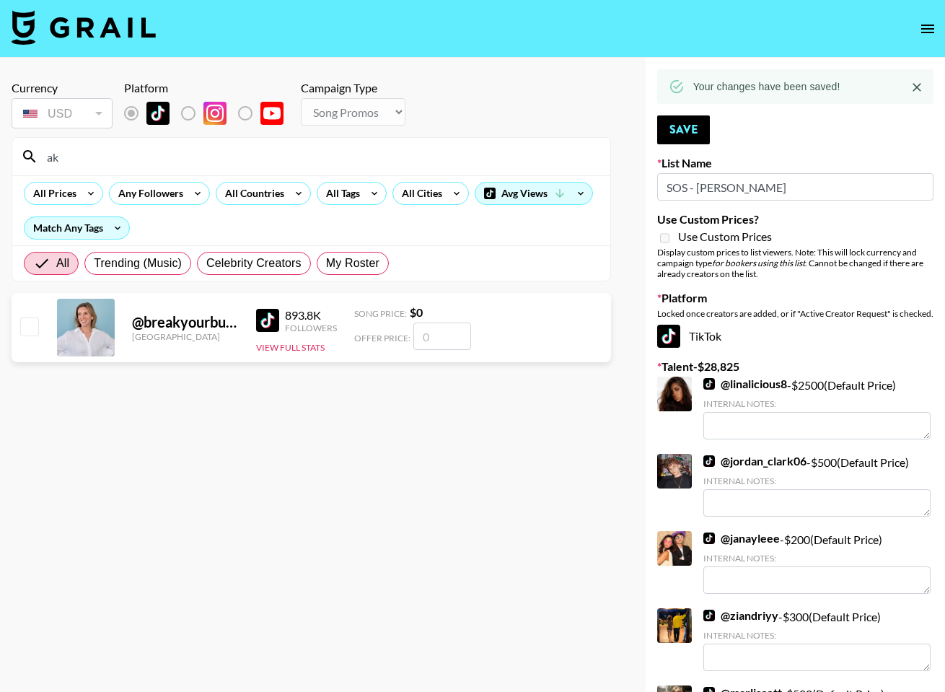
type input "a"
type input "s"
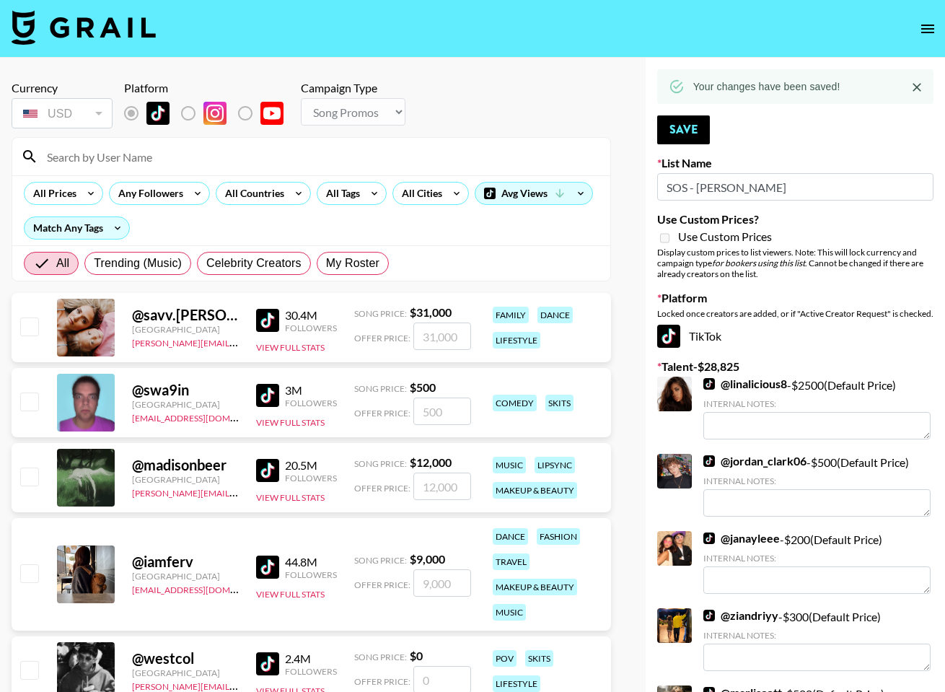
type input "k"
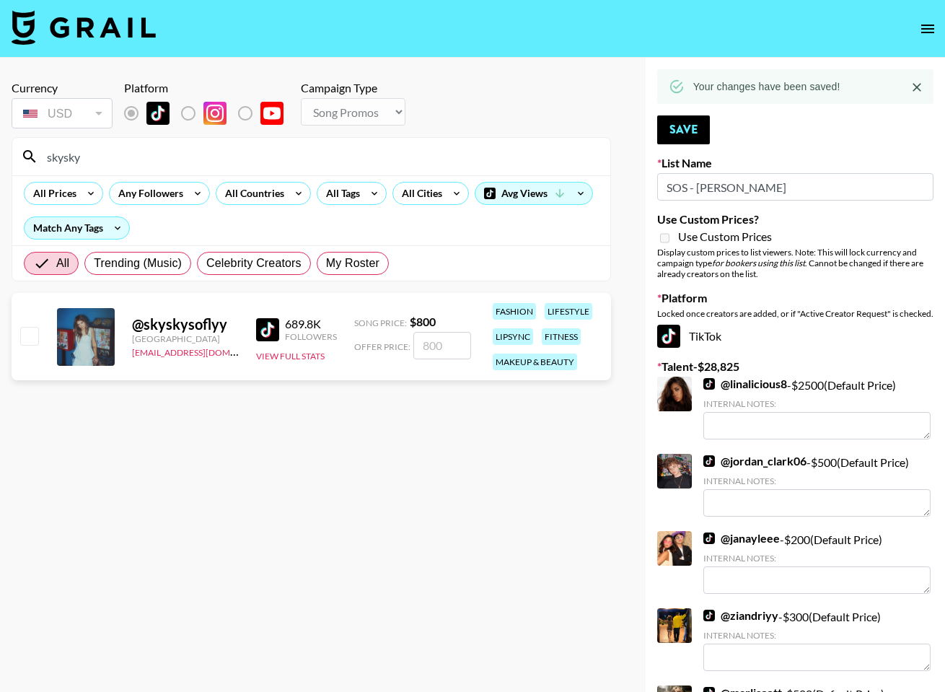
type input "skysky"
click at [32, 335] on input "checkbox" at bounding box center [28, 335] width 17 height 17
checkbox input "true"
type input "800"
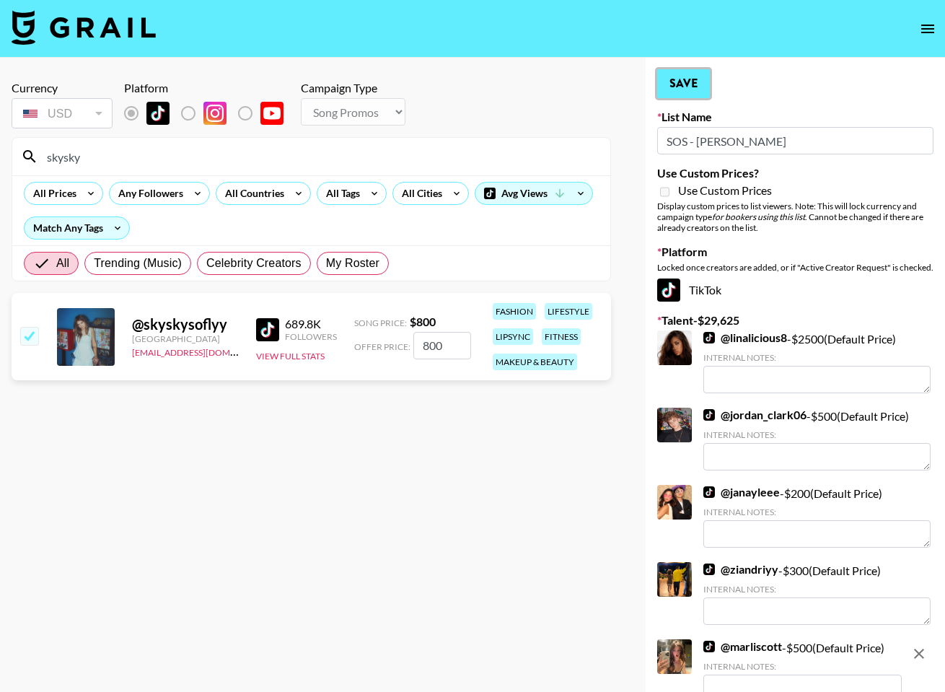
click at [699, 88] on button "Save" at bounding box center [683, 83] width 53 height 29
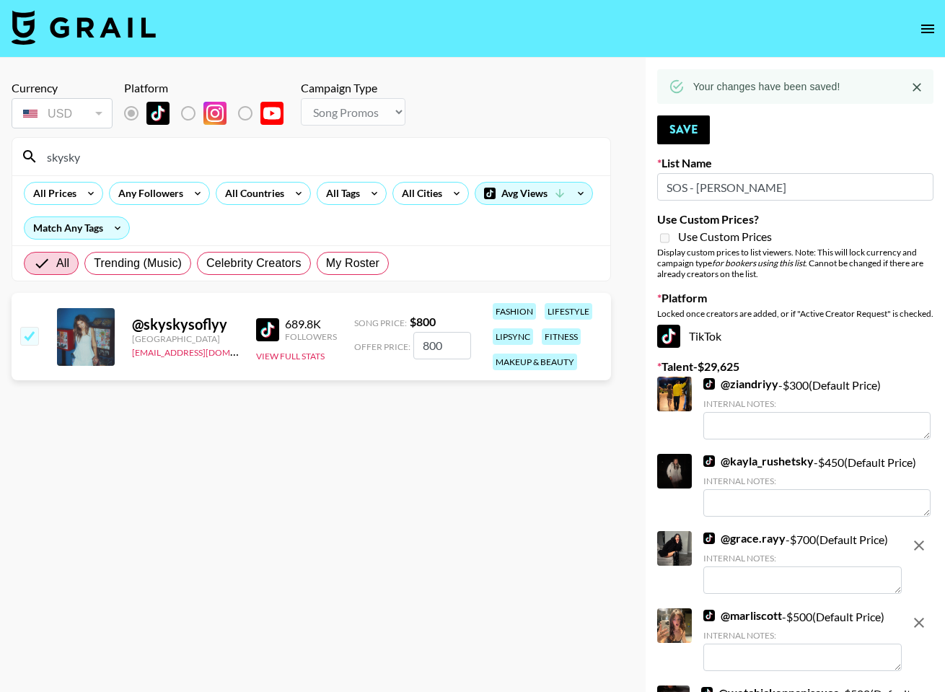
click at [477, 160] on input "skysky" at bounding box center [319, 156] width 563 height 23
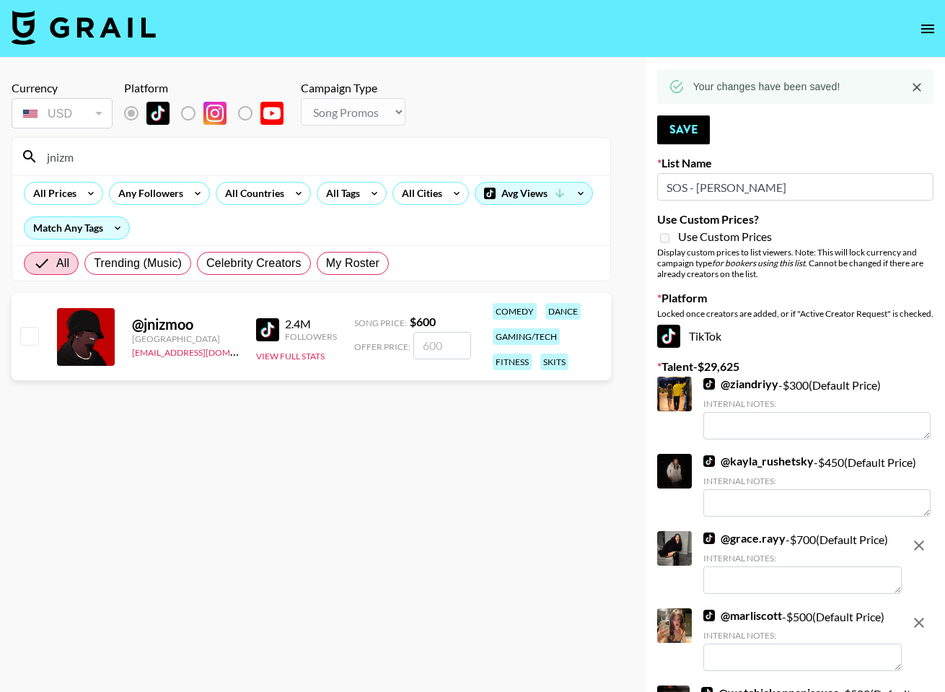
scroll to position [1, 0]
type input "jnizm"
drag, startPoint x: 31, startPoint y: 333, endPoint x: 47, endPoint y: 337, distance: 16.3
click at [31, 333] on input "checkbox" at bounding box center [28, 334] width 17 height 17
checkbox input "true"
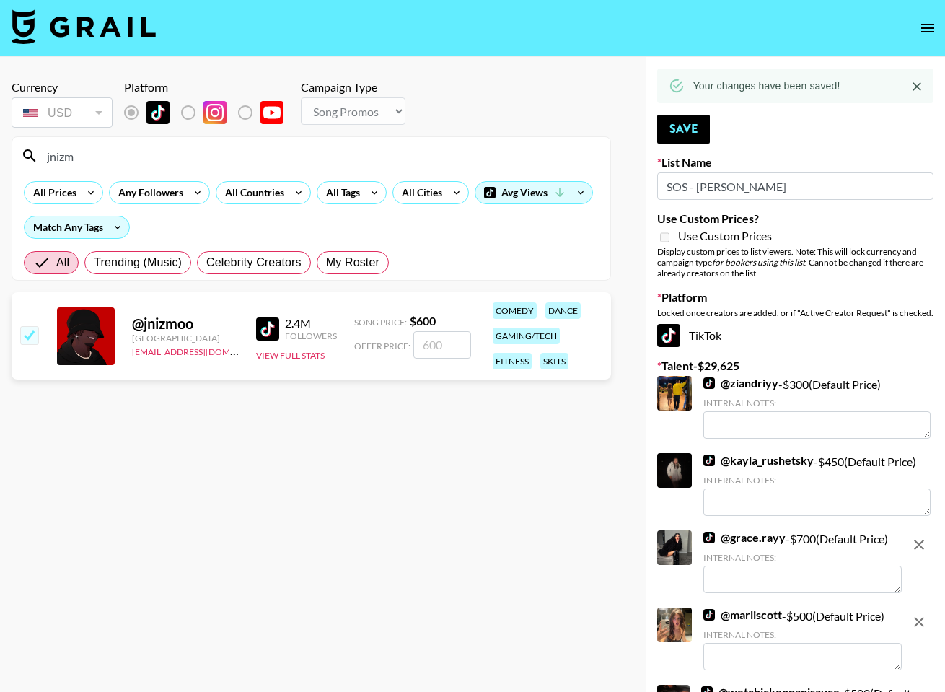
type input "600"
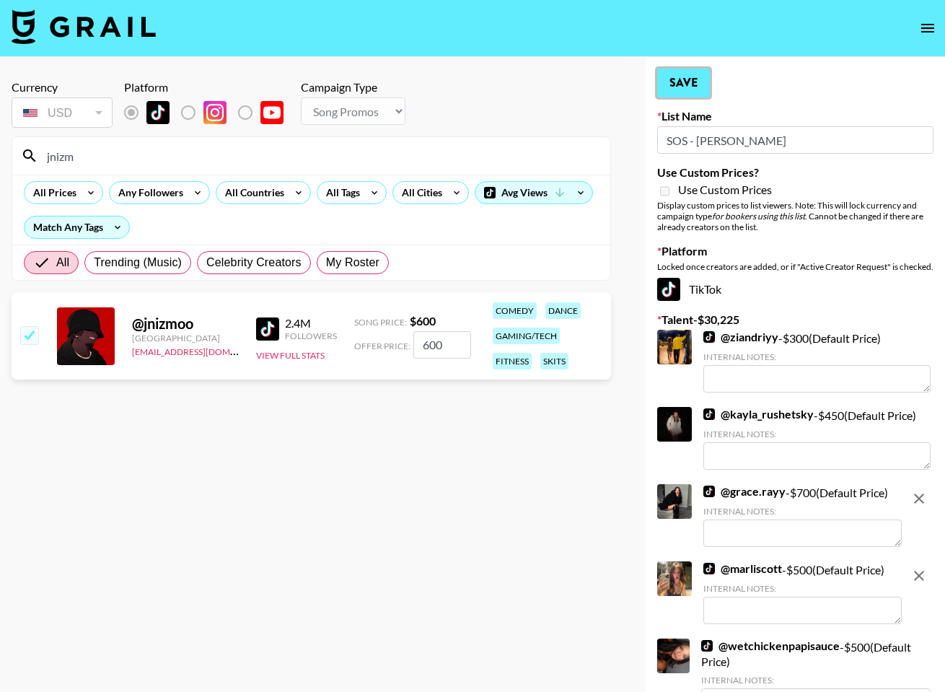
click at [682, 86] on button "Save" at bounding box center [683, 83] width 53 height 29
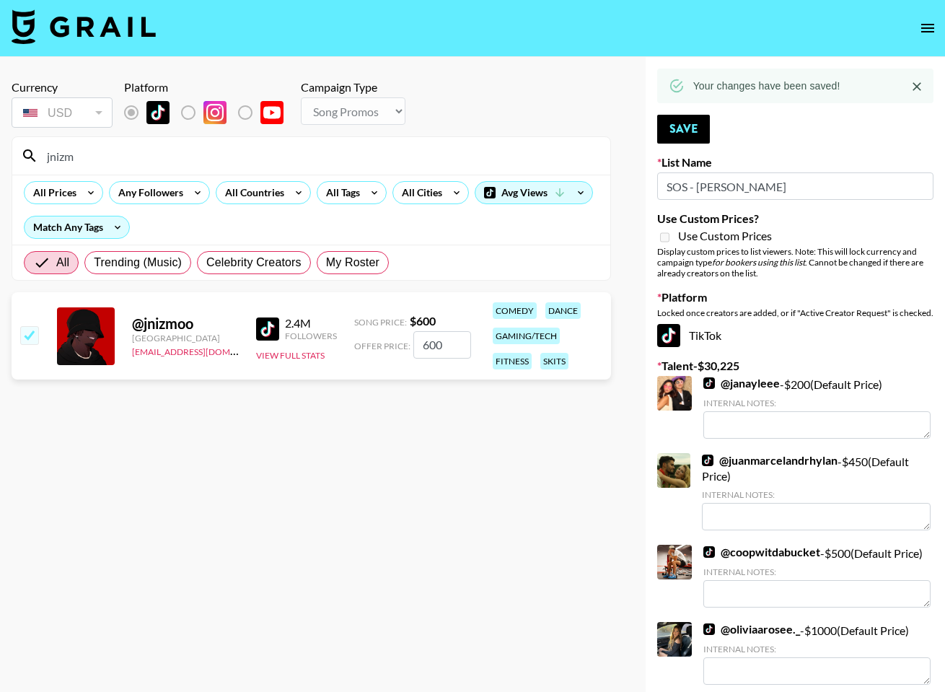
click at [437, 159] on input "jnizm" at bounding box center [319, 155] width 563 height 23
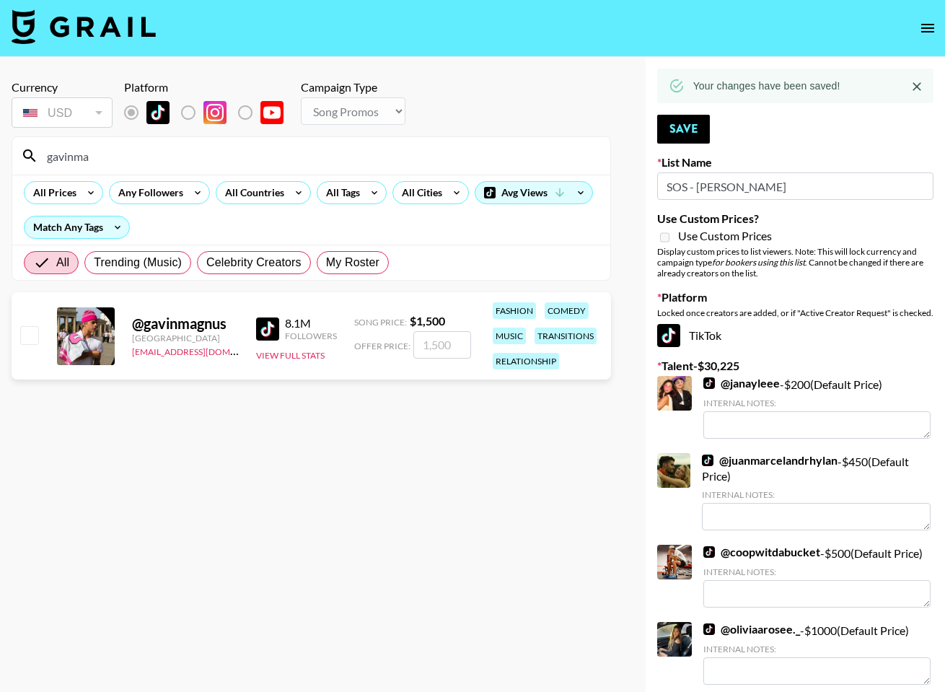
type input "gavinma"
click at [29, 333] on input "checkbox" at bounding box center [28, 334] width 17 height 17
checkbox input "true"
type input "1500"
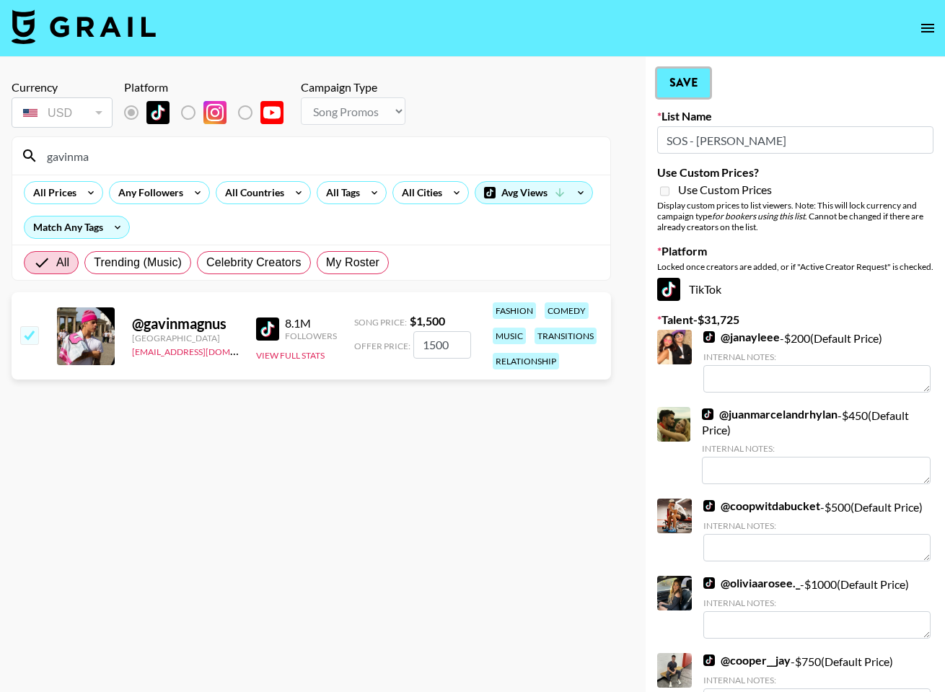
click at [671, 81] on button "Save" at bounding box center [683, 83] width 53 height 29
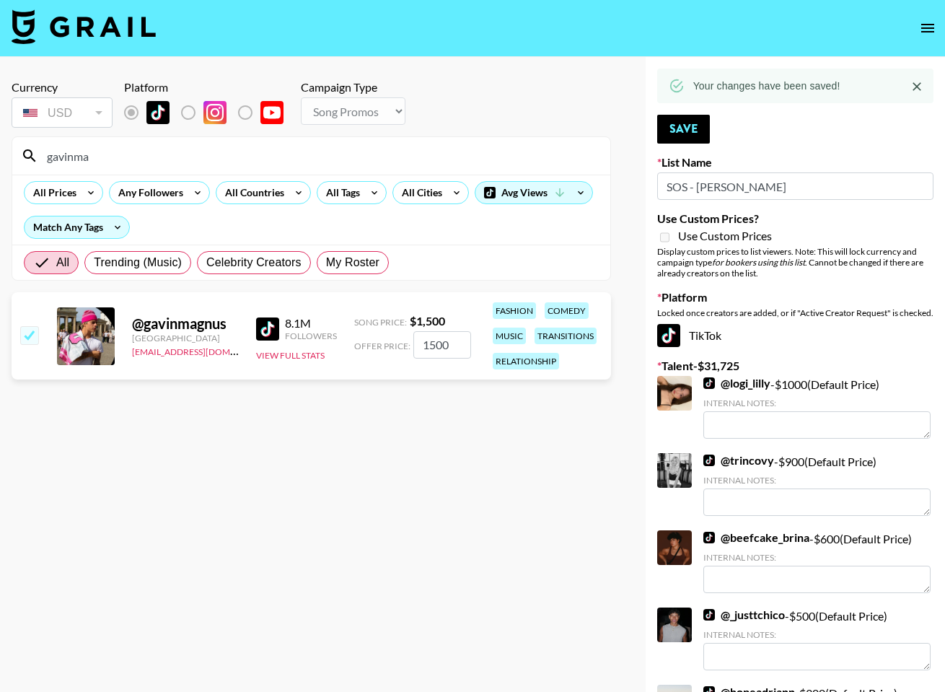
click at [225, 167] on div "gavinma" at bounding box center [311, 155] width 598 height 37
click at [224, 163] on input "gavinma" at bounding box center [319, 155] width 563 height 23
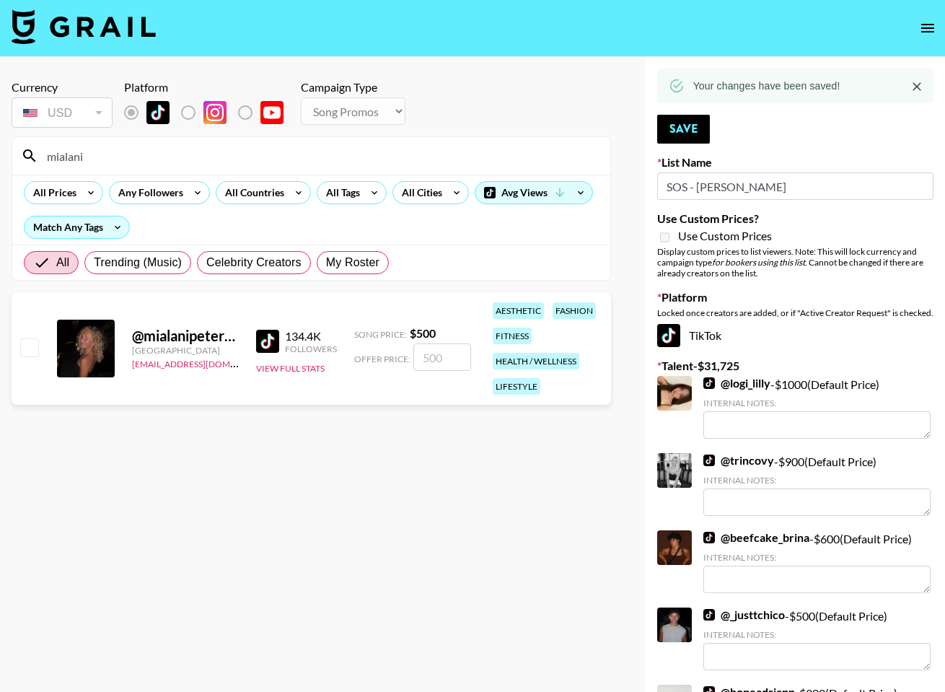
type input "mialani"
click at [22, 353] on input "checkbox" at bounding box center [28, 346] width 17 height 17
checkbox input "true"
type input "500"
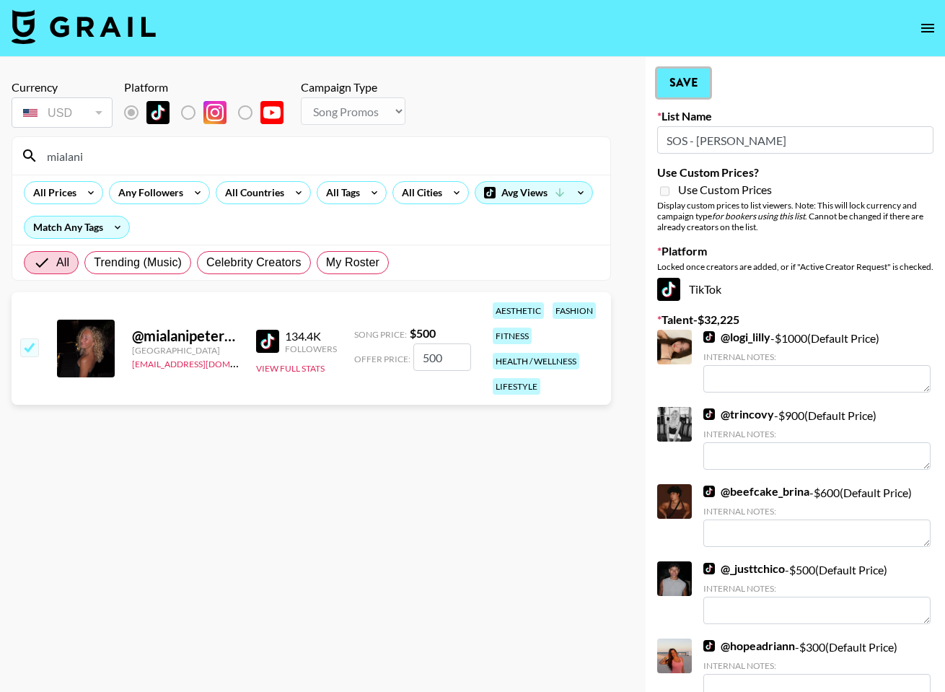
click at [707, 79] on button "Save" at bounding box center [683, 83] width 53 height 29
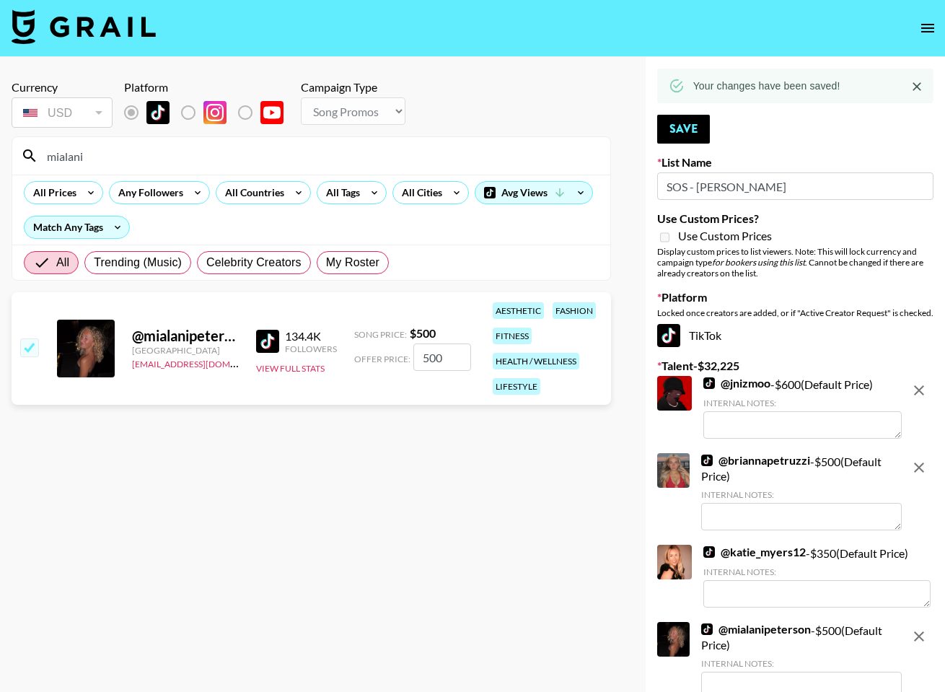
click at [403, 158] on input "mialani" at bounding box center [319, 155] width 563 height 23
click at [402, 158] on input "mialani" at bounding box center [319, 155] width 563 height 23
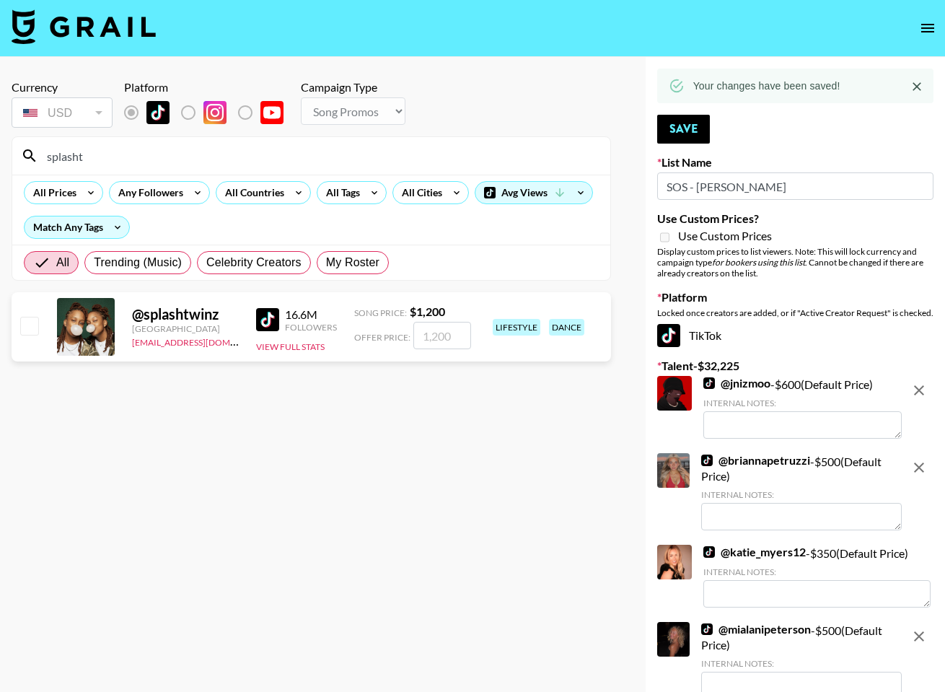
type input "splasht"
click at [27, 335] on div at bounding box center [28, 326] width 22 height 25
click at [32, 329] on input "checkbox" at bounding box center [28, 325] width 17 height 17
checkbox input "true"
type input "1200"
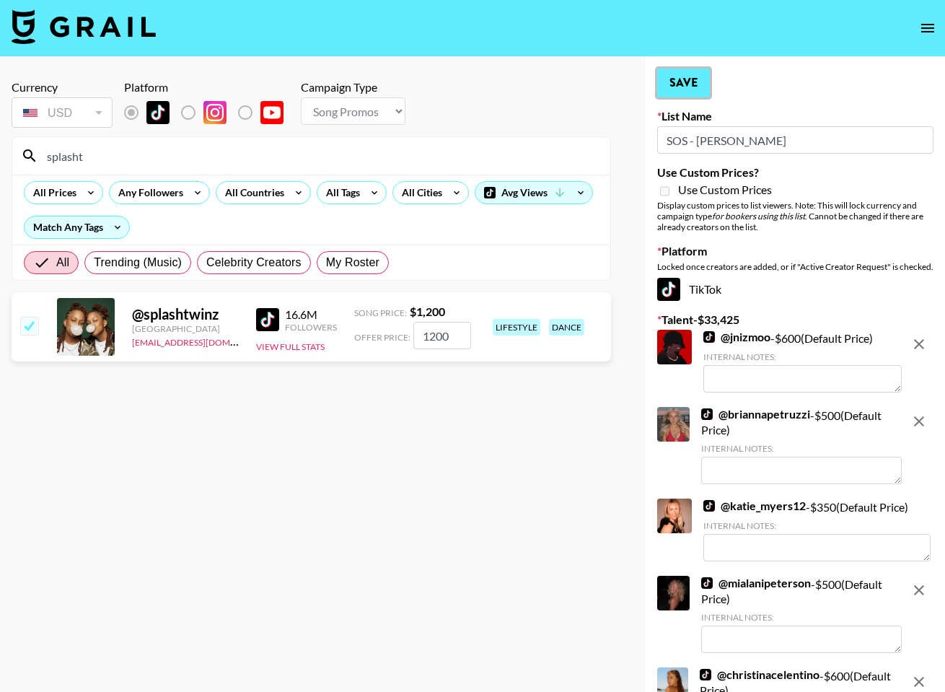
click at [699, 91] on button "Save" at bounding box center [683, 83] width 53 height 29
